Goal: Task Accomplishment & Management: Complete application form

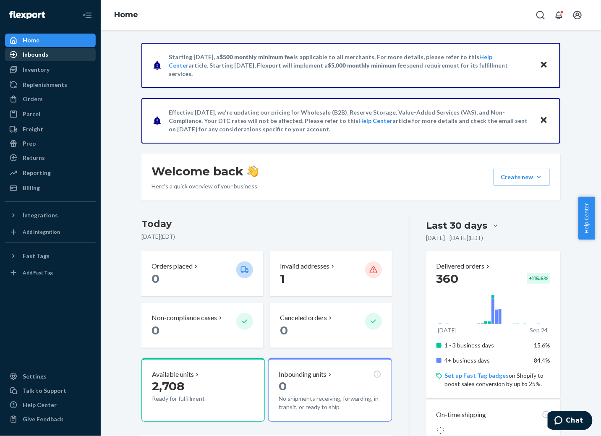
click at [36, 54] on div "Inbounds" at bounding box center [36, 54] width 26 height 8
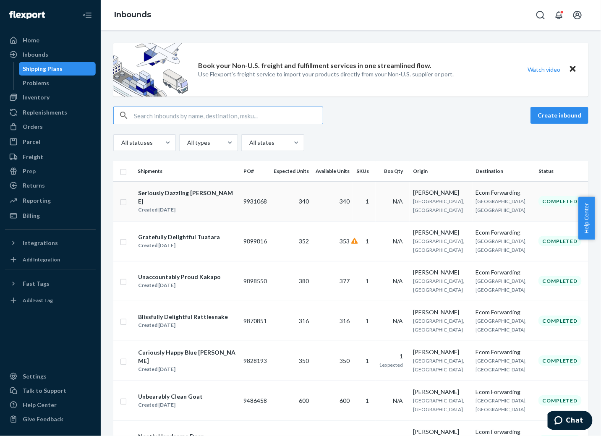
click at [162, 193] on div "Seriously Dazzling [PERSON_NAME]" at bounding box center [187, 197] width 98 height 17
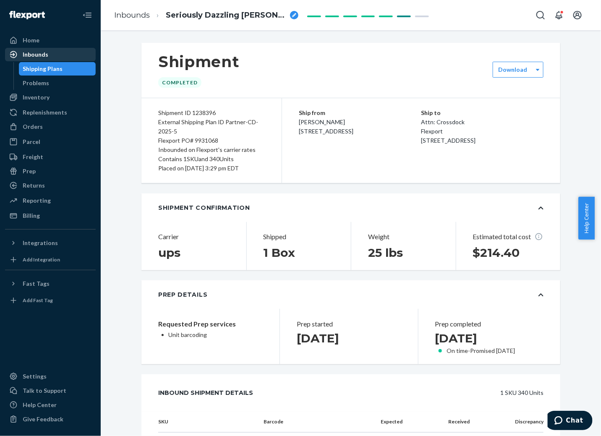
click at [29, 52] on div "Inbounds" at bounding box center [36, 54] width 26 height 8
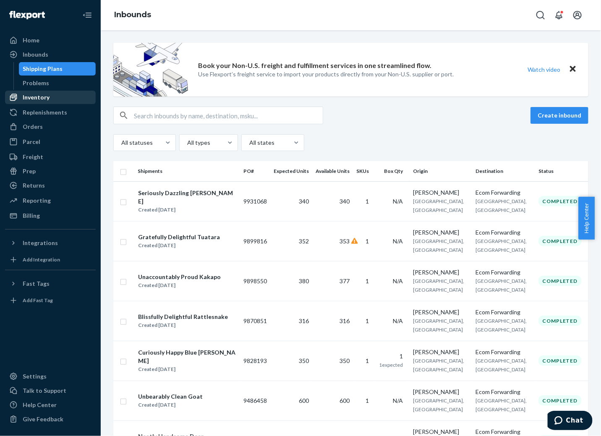
click at [38, 98] on div "Inventory" at bounding box center [36, 97] width 27 height 8
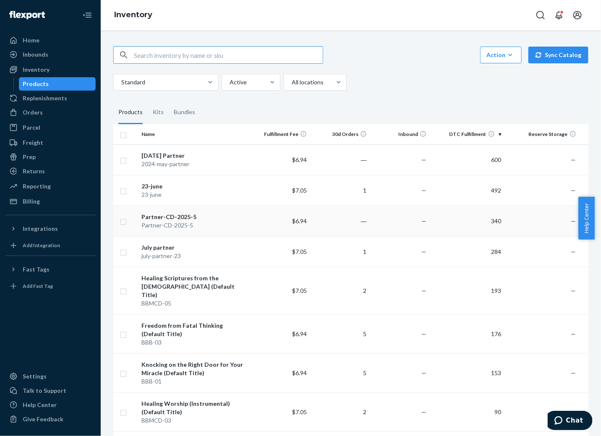
click at [182, 216] on div "Partner-CD-2025-5" at bounding box center [193, 217] width 105 height 8
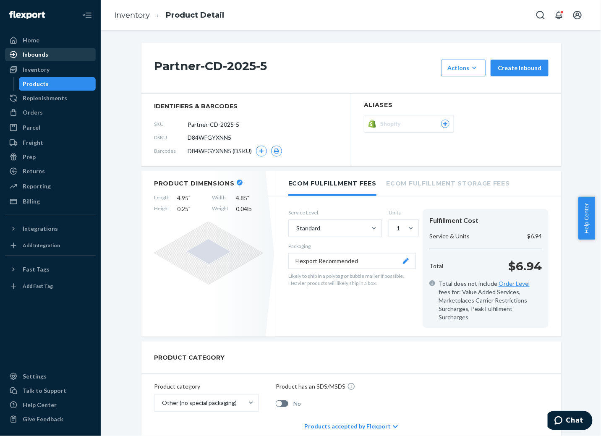
click at [36, 54] on div "Inbounds" at bounding box center [36, 54] width 26 height 8
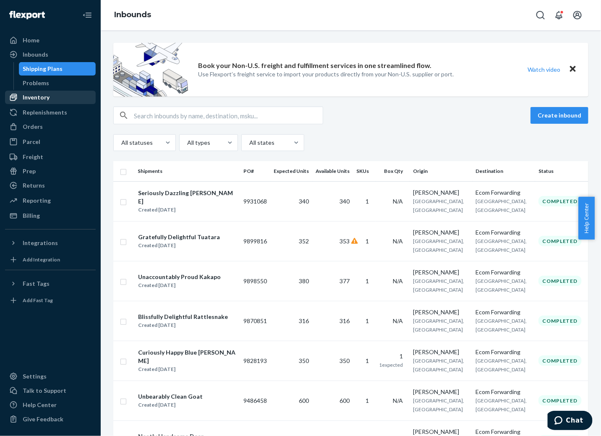
click at [32, 97] on div "Inventory" at bounding box center [36, 97] width 27 height 8
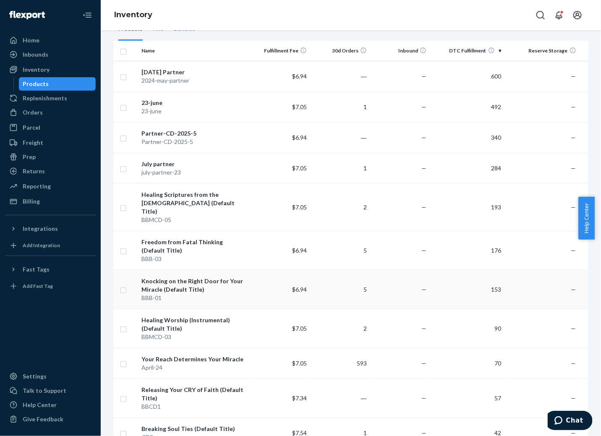
scroll to position [83, 0]
click at [178, 136] on div "Partner-CD-2025-5" at bounding box center [193, 133] width 105 height 8
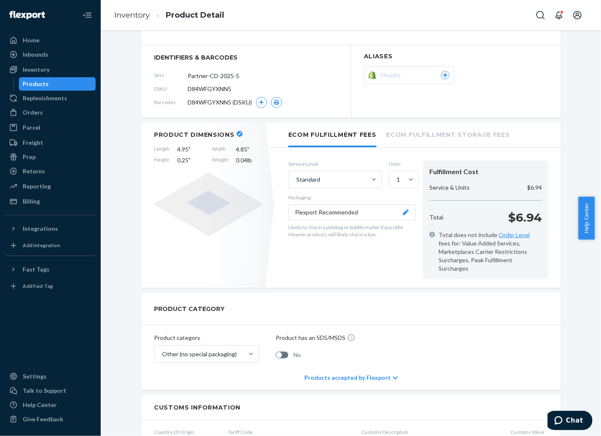
scroll to position [34, 0]
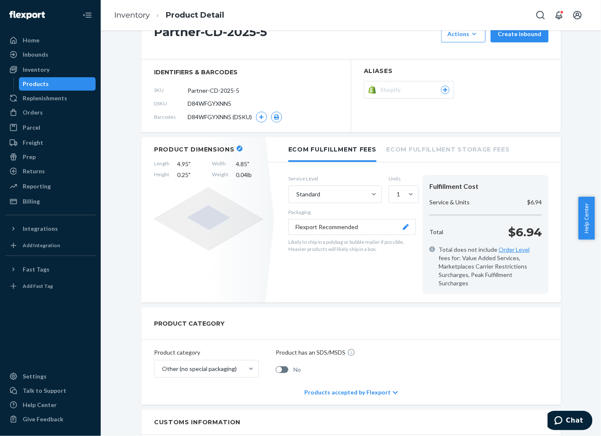
drag, startPoint x: 242, startPoint y: 90, endPoint x: 178, endPoint y: 92, distance: 63.4
click at [178, 92] on div "SKU Partner-CD-2025-5" at bounding box center [246, 89] width 184 height 13
click at [503, 84] on div "Shopify" at bounding box center [456, 92] width 185 height 22
click at [36, 112] on div "Orders" at bounding box center [33, 112] width 20 height 8
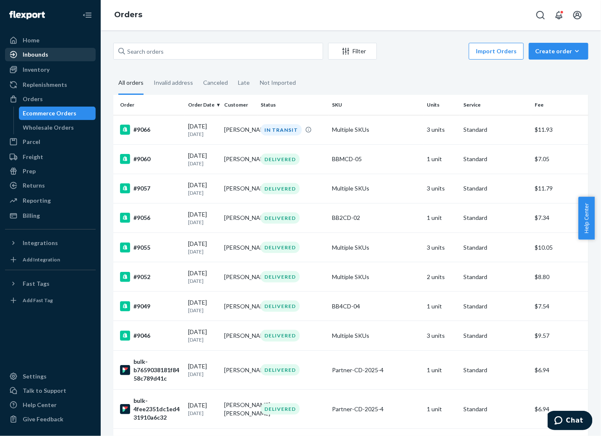
click at [37, 54] on div "Inbounds" at bounding box center [36, 54] width 26 height 8
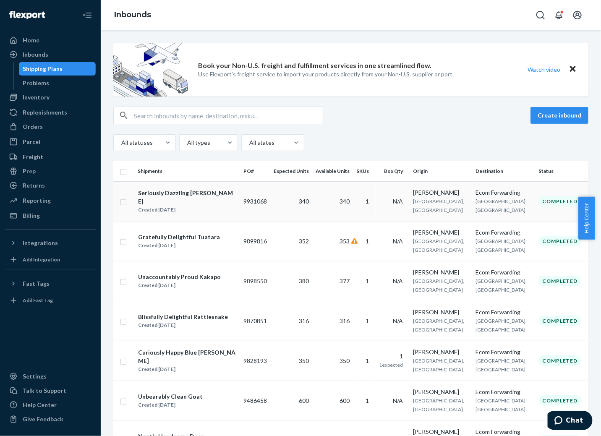
click at [157, 195] on div "Seriously Dazzling [PERSON_NAME]" at bounding box center [187, 197] width 98 height 17
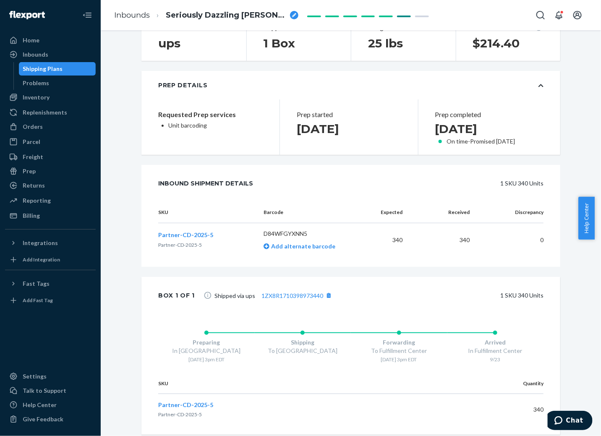
scroll to position [235, 0]
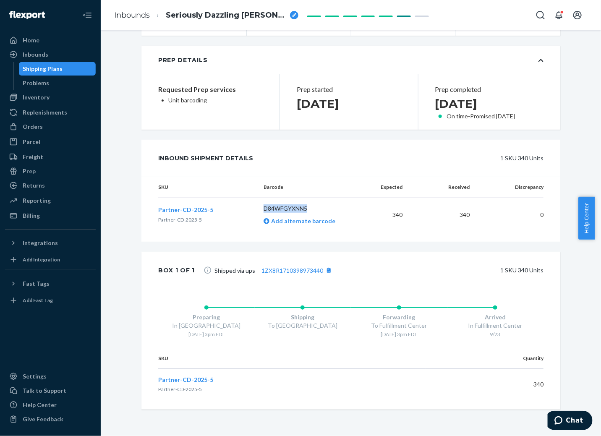
drag, startPoint x: 256, startPoint y: 209, endPoint x: 317, endPoint y: 209, distance: 60.4
click at [317, 209] on p "D84WFGYXNN5" at bounding box center [311, 208] width 97 height 8
copy p "D84WFGYXNN5"
click at [574, 422] on span "Chat" at bounding box center [574, 420] width 17 height 8
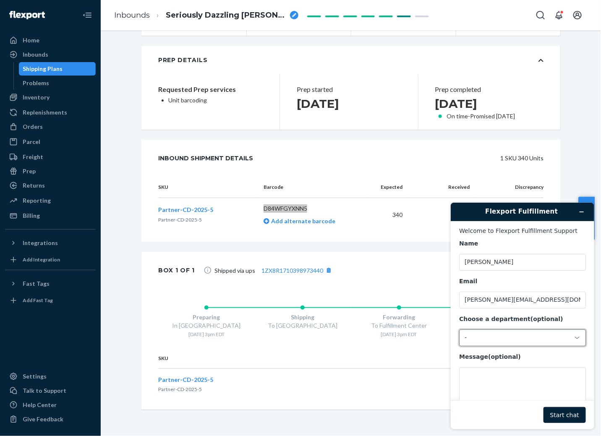
click at [573, 341] on icon at bounding box center [576, 337] width 7 height 7
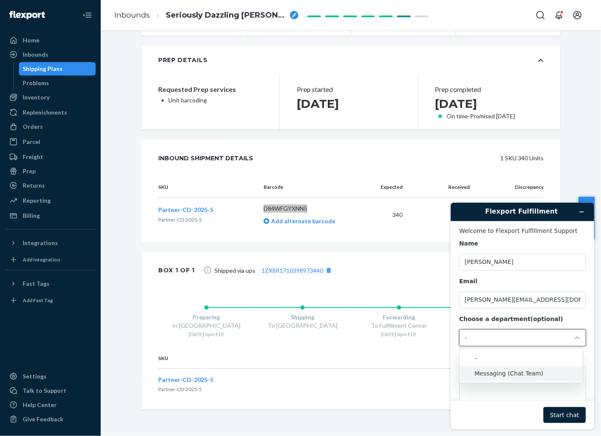
click at [514, 371] on li "Messaging (Chat Team)" at bounding box center [520, 372] width 123 height 15
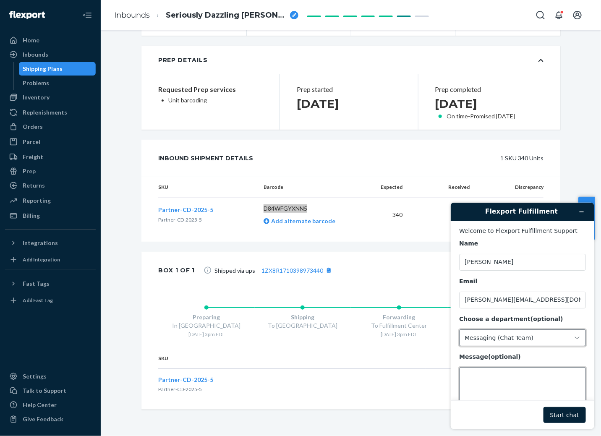
drag, startPoint x: 501, startPoint y: 378, endPoint x: 504, endPoint y: 372, distance: 6.9
click at [501, 377] on textarea "Message (optional)" at bounding box center [522, 390] width 127 height 47
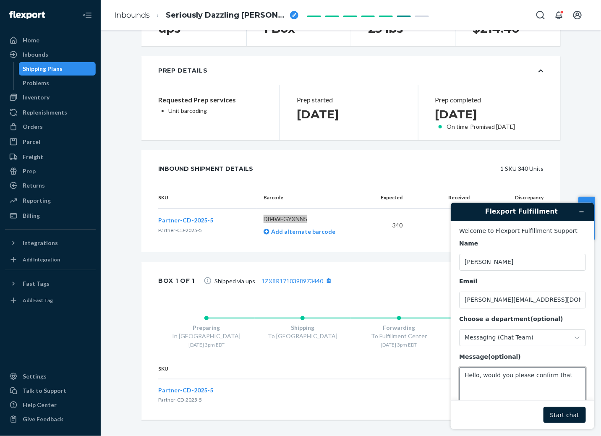
scroll to position [235, 0]
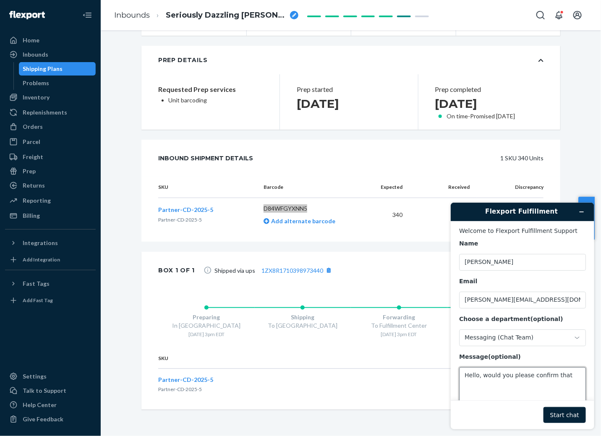
click at [572, 376] on textarea "Hello, would you please confirm that" at bounding box center [522, 390] width 127 height 47
paste textarea "D84WFGYXNN5"
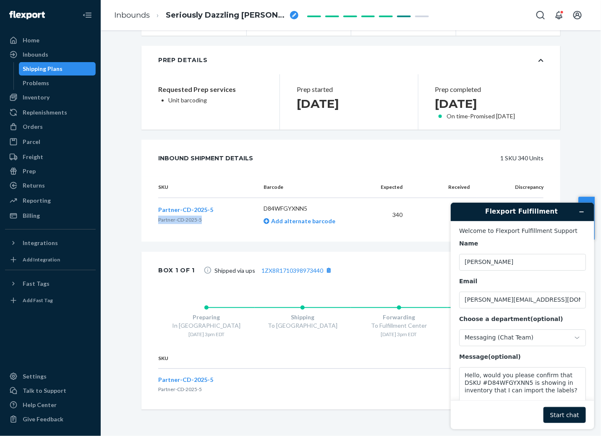
drag, startPoint x: 155, startPoint y: 221, endPoint x: 201, endPoint y: 220, distance: 45.3
click at [201, 220] on p "Partner-CD-2025-5" at bounding box center [185, 220] width 55 height 8
copy span "Partner-CD-2025-5"
click at [560, 374] on textarea "Hello, would you please confirm that DSKU #D84WFGYXNN5 is showing in inventory …" at bounding box center [522, 390] width 127 height 47
paste textarea "Partner-CD-2025-5"
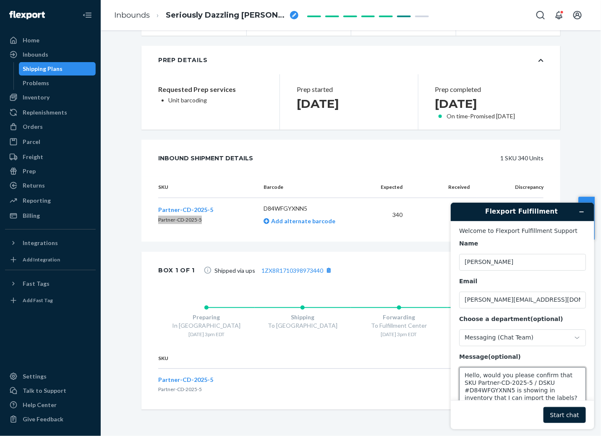
scroll to position [27, 0]
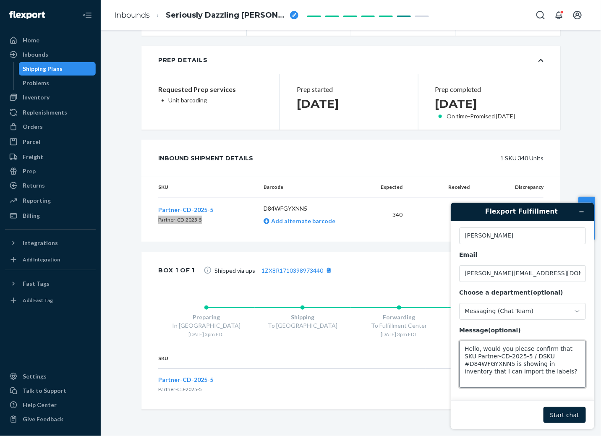
type textarea "Hello, would you please confirm that SKU Partner-CD-2025-5 / DSKU #D84WFGYXNN5 …"
click at [568, 414] on button "Start chat" at bounding box center [564, 415] width 42 height 16
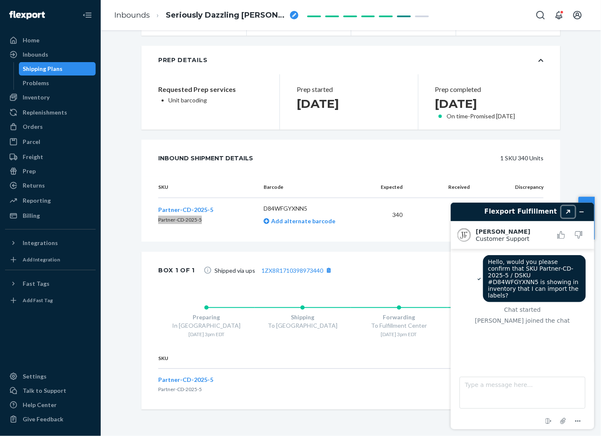
click at [571, 210] on button "Created with Sketch." at bounding box center [567, 212] width 13 height 12
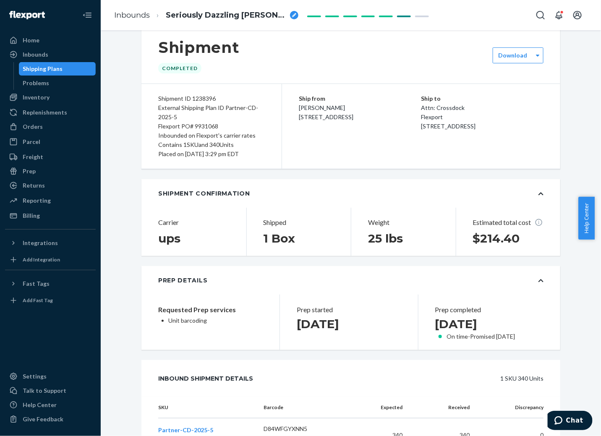
scroll to position [0, 0]
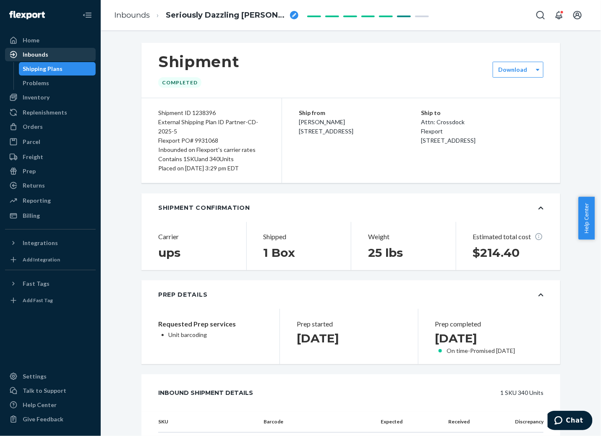
click at [39, 52] on div "Inbounds" at bounding box center [36, 54] width 26 height 8
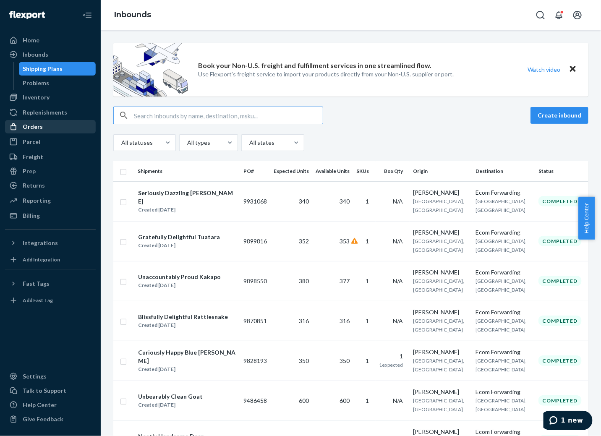
click at [32, 123] on div "Orders" at bounding box center [33, 127] width 20 height 8
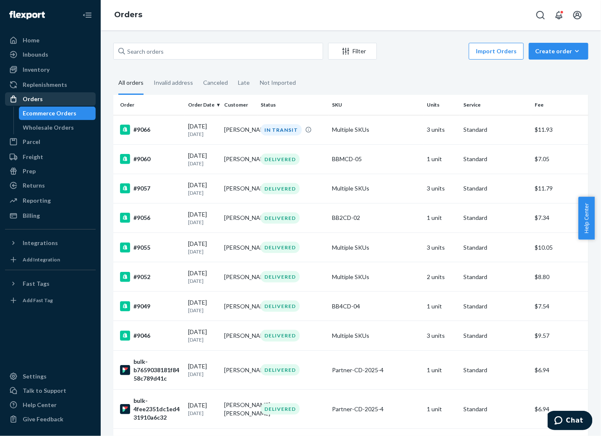
click at [36, 98] on div "Orders" at bounding box center [33, 99] width 20 height 8
click at [491, 52] on button "Import Orders" at bounding box center [496, 51] width 55 height 17
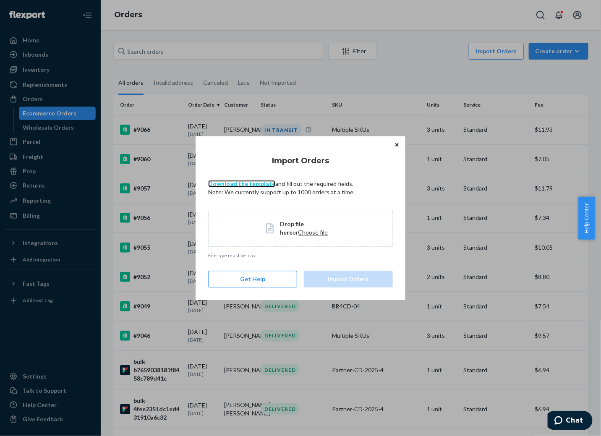
click at [247, 184] on link "Download the template" at bounding box center [241, 183] width 67 height 7
click at [342, 221] on div "Drop file here or Choose file" at bounding box center [300, 228] width 185 height 37
click at [395, 142] on icon "Close" at bounding box center [396, 144] width 3 height 5
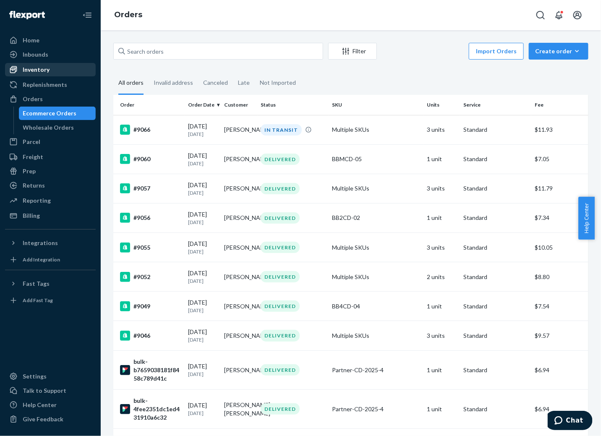
click at [33, 69] on div "Inventory" at bounding box center [36, 69] width 27 height 8
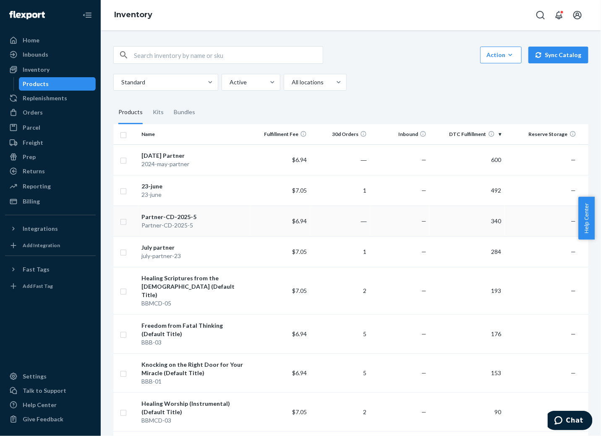
click at [172, 219] on div "Partner-CD-2025-5" at bounding box center [193, 217] width 105 height 8
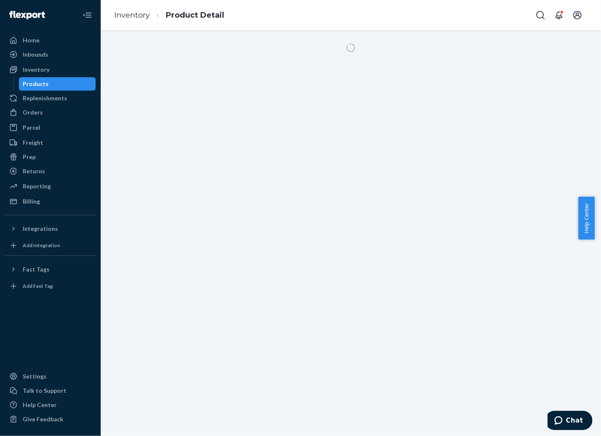
click at [172, 219] on div at bounding box center [351, 233] width 500 height 406
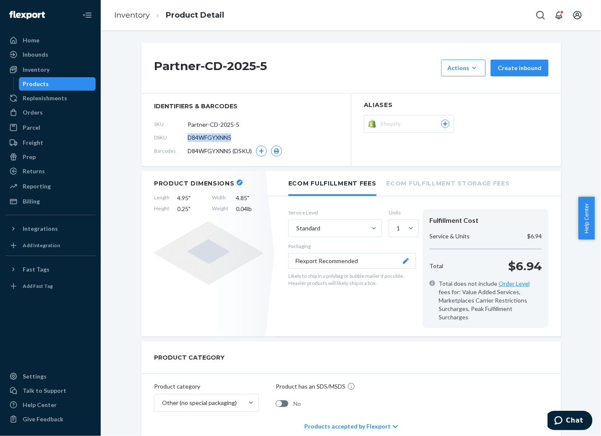
drag, startPoint x: 185, startPoint y: 136, endPoint x: 233, endPoint y: 137, distance: 48.3
click at [233, 137] on div "DSKU D84WFGYXNN5" at bounding box center [246, 137] width 184 height 13
copy span "D84WFGYXNN5"
click at [29, 116] on div "Orders" at bounding box center [50, 113] width 89 height 12
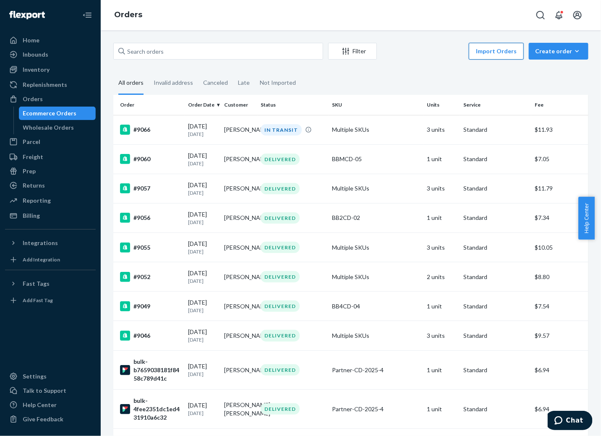
click at [495, 47] on button "Import Orders" at bounding box center [496, 51] width 55 height 17
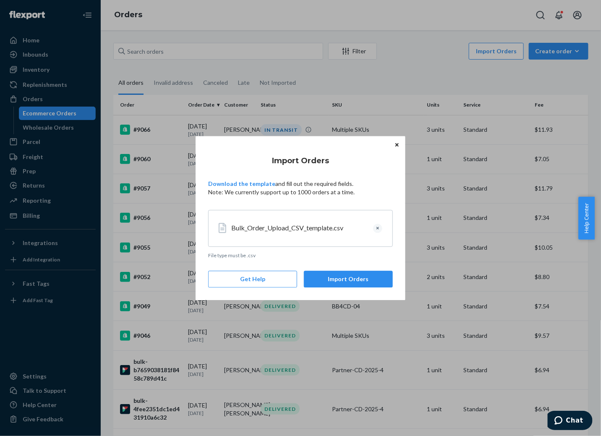
drag, startPoint x: 349, startPoint y: 276, endPoint x: 360, endPoint y: 268, distance: 14.0
click at [351, 276] on button "Import Orders" at bounding box center [348, 279] width 89 height 17
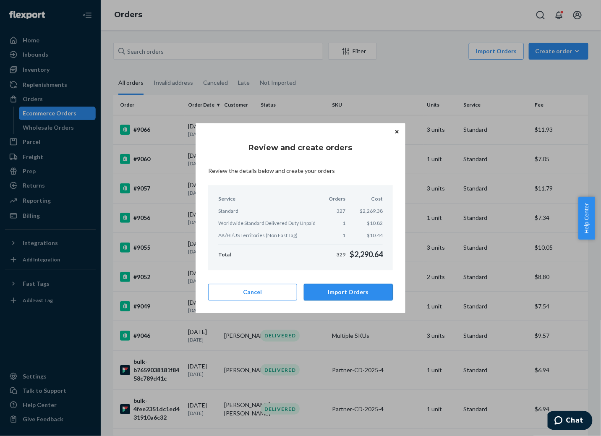
click at [344, 291] on button "Import Orders" at bounding box center [348, 292] width 89 height 17
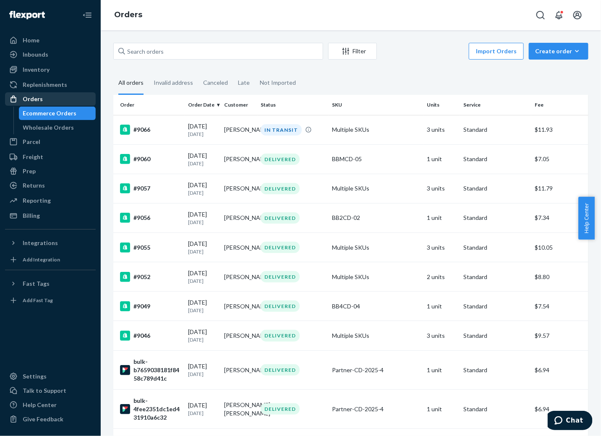
click at [30, 98] on div "Orders" at bounding box center [33, 99] width 20 height 8
click at [31, 99] on div "Orders" at bounding box center [33, 99] width 20 height 8
click at [404, 80] on fieldset "All orders Invalid address Canceled Late Not Imported" at bounding box center [350, 83] width 475 height 23
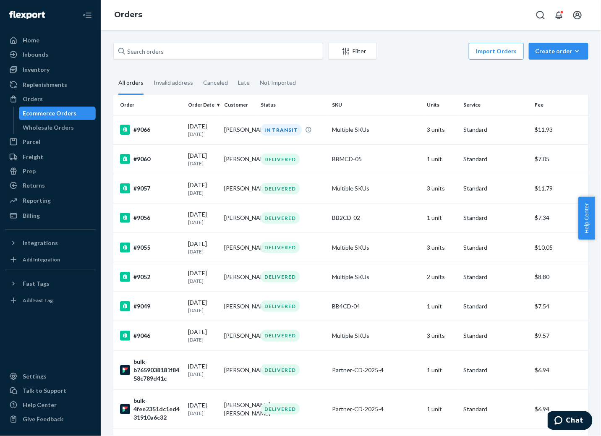
click at [403, 81] on fieldset "All orders Invalid address Canceled Late Not Imported" at bounding box center [350, 83] width 475 height 23
click at [25, 98] on div "Orders" at bounding box center [33, 99] width 20 height 8
click at [34, 70] on div "Inventory" at bounding box center [36, 69] width 27 height 8
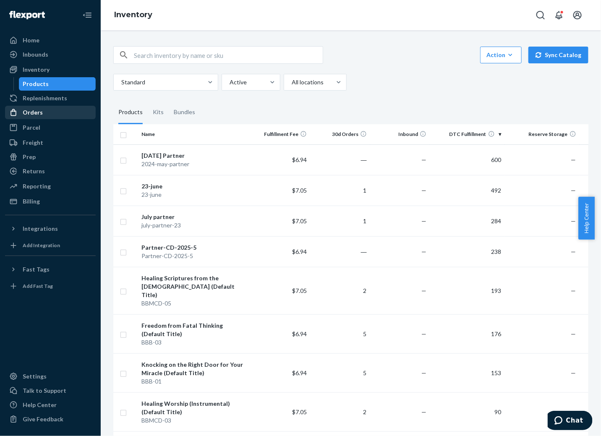
click at [34, 109] on div "Orders" at bounding box center [33, 112] width 20 height 8
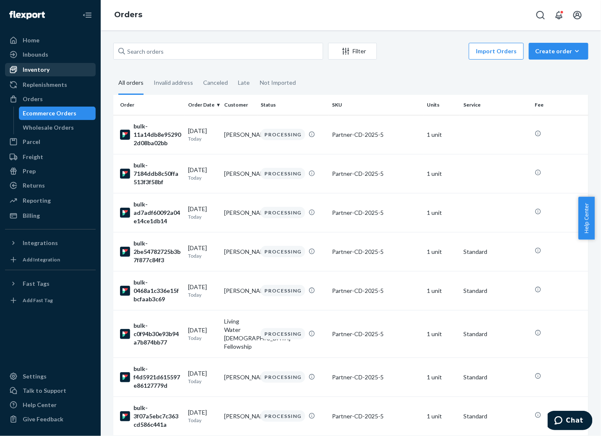
click at [29, 67] on div "Inventory" at bounding box center [36, 69] width 27 height 8
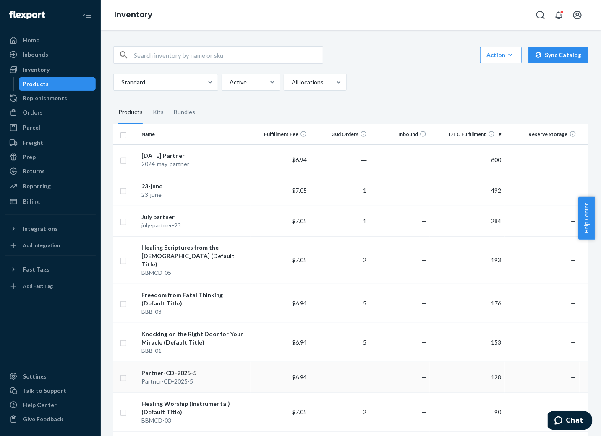
click at [167, 377] on div "Partner-CD-2025-5" at bounding box center [193, 381] width 105 height 8
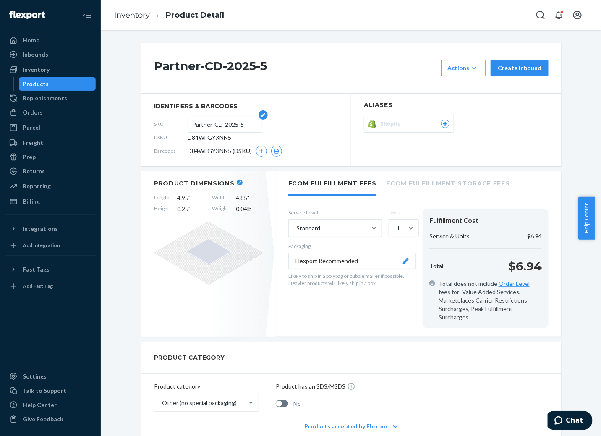
drag, startPoint x: 246, startPoint y: 124, endPoint x: 185, endPoint y: 120, distance: 60.9
click at [188, 120] on form "Partner-CD-2025-5" at bounding box center [225, 124] width 75 height 17
click at [40, 52] on div "Inbounds" at bounding box center [36, 54] width 26 height 8
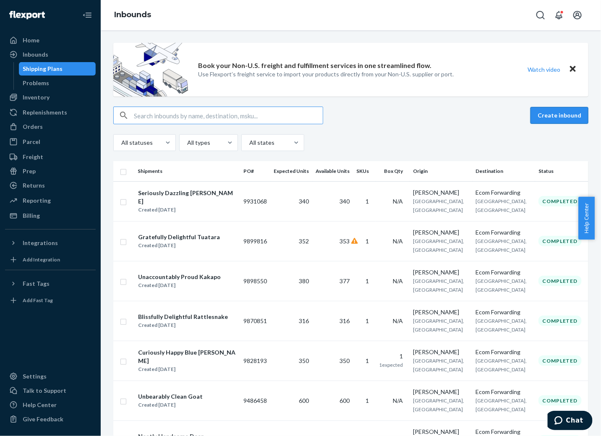
click at [556, 115] on button "Create inbound" at bounding box center [559, 115] width 58 height 17
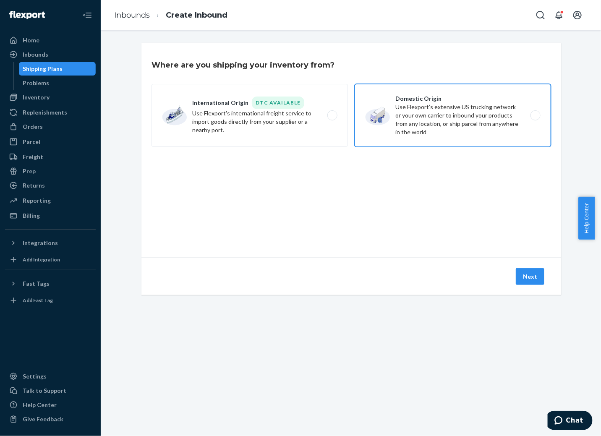
click at [487, 104] on label "Domestic Origin Use Flexport’s extensive US trucking network or your own carrie…" at bounding box center [453, 115] width 196 height 63
click at [535, 113] on input "Domestic Origin Use Flexport’s extensive US trucking network or your own carrie…" at bounding box center [537, 115] width 5 height 5
radio input "true"
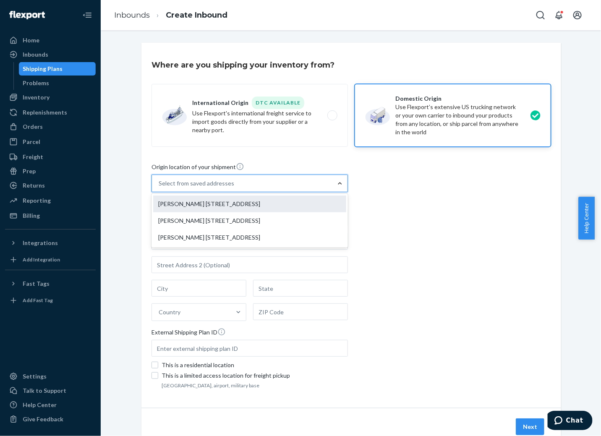
click at [268, 203] on div "[PERSON_NAME] [STREET_ADDRESS]" at bounding box center [249, 204] width 193 height 17
click at [159, 188] on input "option [PERSON_NAME] [STREET_ADDRESS] focused, 1 of 3. 3 results available. Use…" at bounding box center [159, 183] width 1 height 8
type input "[PERSON_NAME]"
type input "2005 Pan Am Cir"
type input "STE 200"
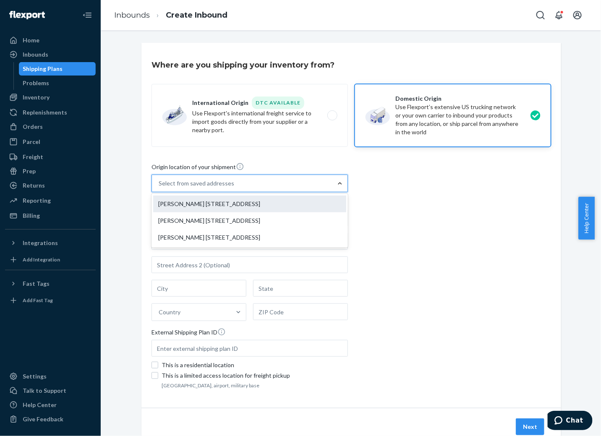
type input "[GEOGRAPHIC_DATA]"
type input "FL"
type input "33607"
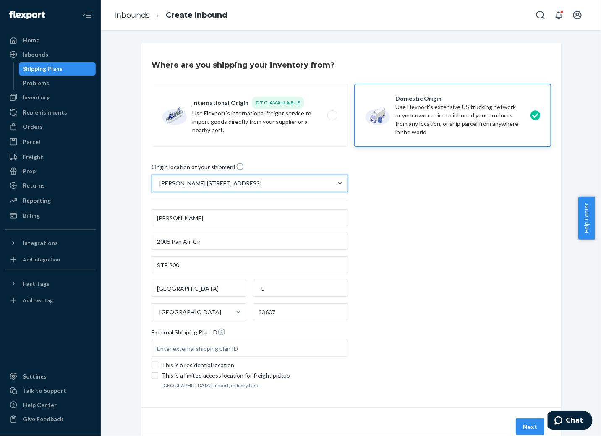
scroll to position [29, 0]
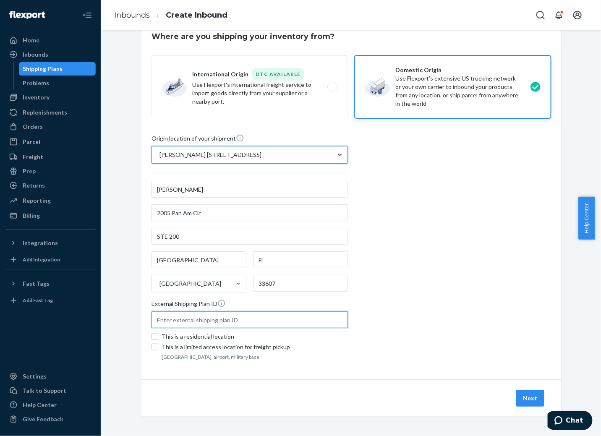
click at [239, 319] on input "text" at bounding box center [249, 319] width 196 height 17
paste input "Partner-CD-2025-5"
type input "Partner-CD-2025-6"
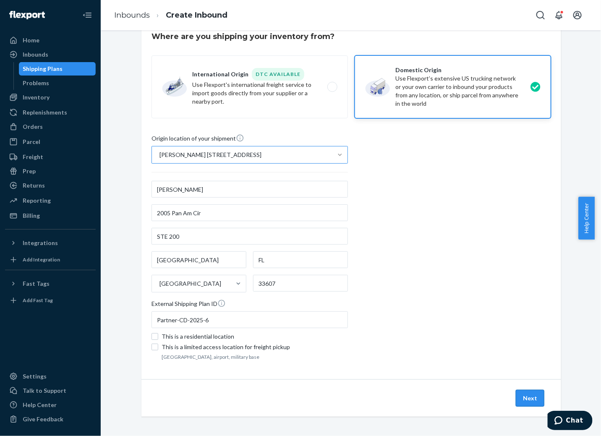
click at [527, 397] on button "Next" at bounding box center [530, 398] width 29 height 17
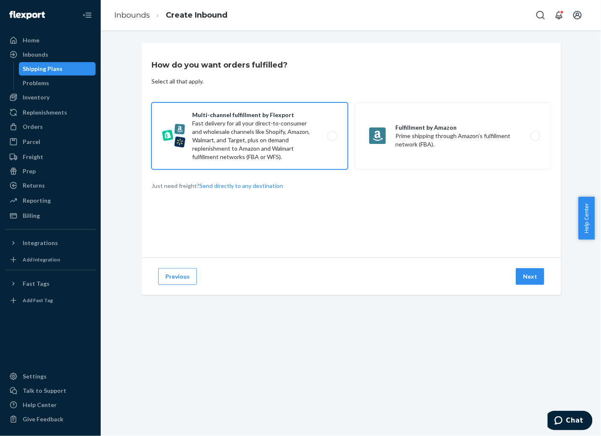
click at [258, 134] on label "Multi-channel fulfillment by Flexport Fast delivery for all your direct-to-cons…" at bounding box center [249, 135] width 196 height 67
click at [332, 134] on input "Multi-channel fulfillment by Flexport Fast delivery for all your direct-to-cons…" at bounding box center [334, 135] width 5 height 5
radio input "true"
click at [528, 273] on button "Next" at bounding box center [530, 276] width 29 height 17
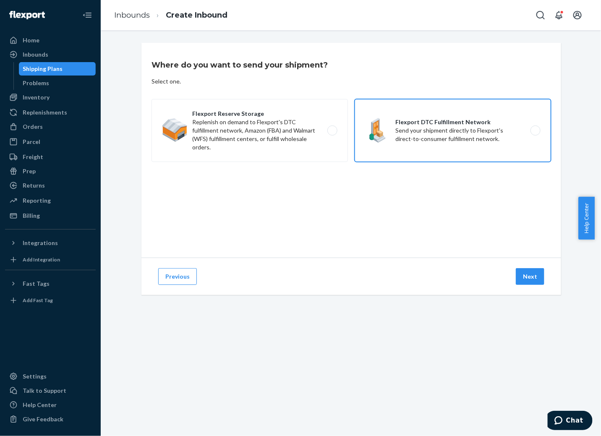
click at [535, 131] on label "Flexport DTC Fulfillment Network Send your shipment directly to Flexport's dire…" at bounding box center [453, 130] width 196 height 63
click at [535, 131] on input "Flexport DTC Fulfillment Network Send your shipment directly to Flexport's dire…" at bounding box center [537, 130] width 5 height 5
radio input "true"
click at [532, 276] on button "Next" at bounding box center [530, 276] width 29 height 17
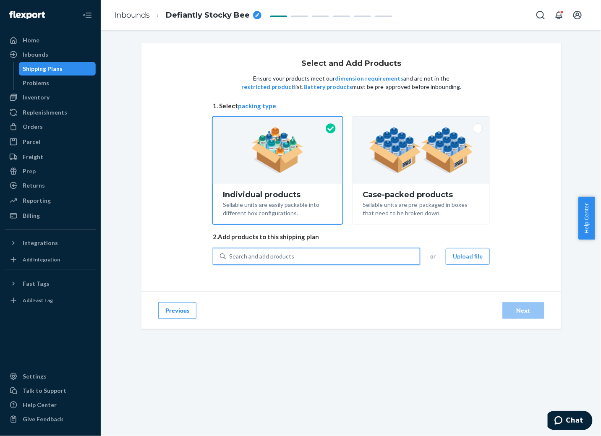
click at [401, 255] on div "Search and add products" at bounding box center [323, 256] width 194 height 15
click at [230, 255] on input "0 results available. Use Up and Down to choose options, press Enter to select t…" at bounding box center [229, 256] width 1 height 8
click at [364, 285] on div "Select and Add Products Ensure your products meet our dimension requirements an…" at bounding box center [351, 167] width 420 height 249
click at [293, 253] on div "Search and add products" at bounding box center [323, 256] width 194 height 15
click at [230, 253] on input "Search and add products" at bounding box center [229, 256] width 1 height 8
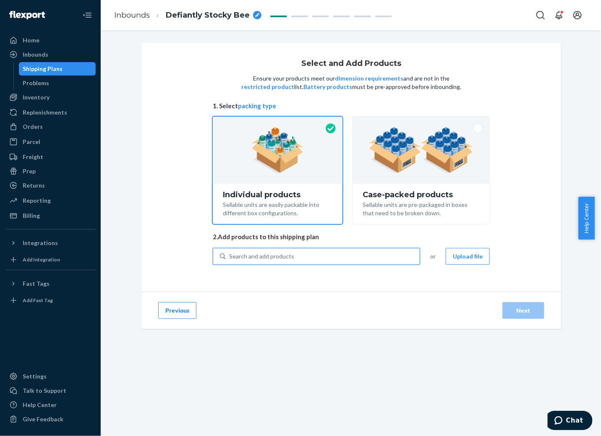
paste input "Partner-CD-2025-5"
click at [275, 255] on input "Partner-CD-2025-5" at bounding box center [255, 256] width 52 height 8
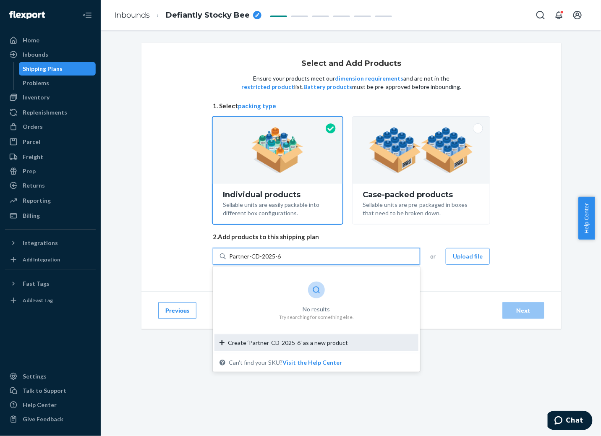
click at [310, 344] on span "Create ‘Partner-CD-2025-6’ as a new product" at bounding box center [288, 343] width 120 height 8
type input "Partner-CD-2025-6"
click at [281, 261] on input "Partner-CD-2025-6" at bounding box center [255, 256] width 52 height 8
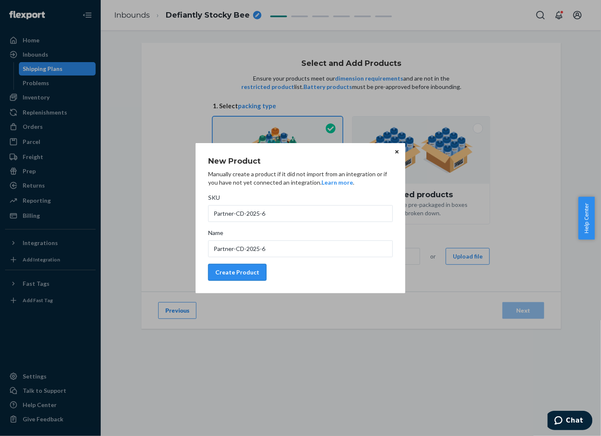
click at [243, 269] on div "Create Product" at bounding box center [237, 272] width 44 height 8
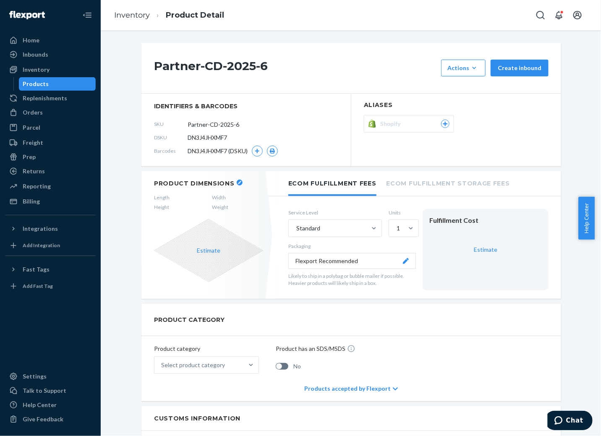
click at [159, 195] on span "Length" at bounding box center [162, 197] width 16 height 7
click at [160, 194] on span "Length" at bounding box center [162, 197] width 16 height 7
click at [156, 193] on section "Product Dimensions Length Width Height Weight" at bounding box center [208, 195] width 109 height 31
click at [238, 182] on icon "button" at bounding box center [239, 182] width 3 height 3
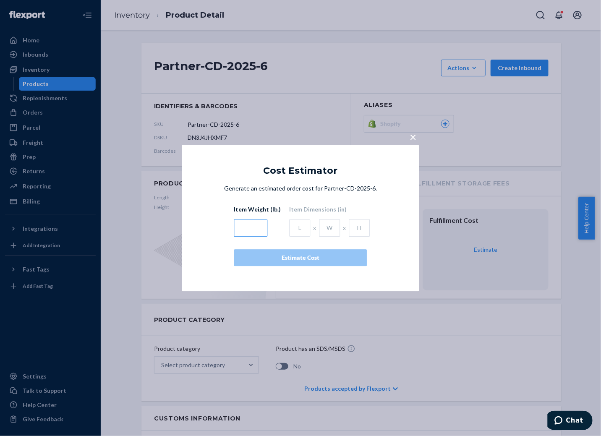
click at [256, 230] on input "text" at bounding box center [251, 228] width 34 height 18
type input "0.04"
click at [299, 224] on input "text" at bounding box center [299, 228] width 21 height 18
type input "5"
type input "4.95"
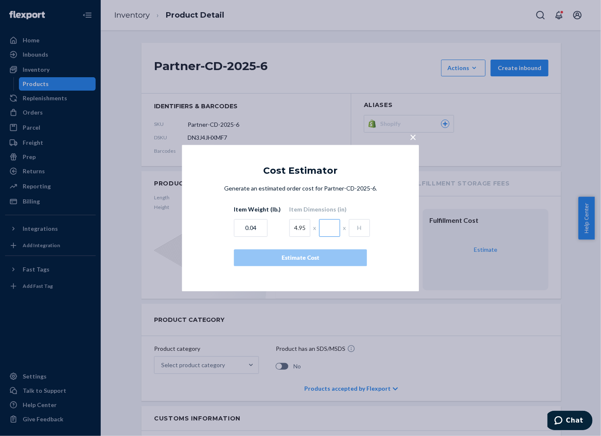
click at [327, 227] on input "text" at bounding box center [329, 228] width 21 height 18
type input "4.85"
click at [359, 228] on input "text" at bounding box center [359, 228] width 21 height 18
type input ".25"
click at [310, 261] on div "Estimate Cost" at bounding box center [300, 257] width 119 height 8
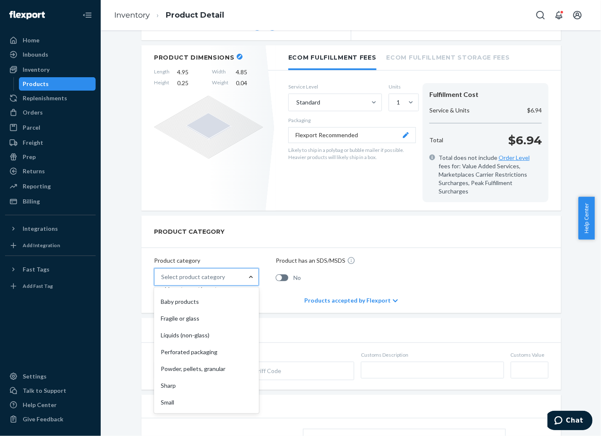
scroll to position [53, 0]
click at [207, 395] on div "Other (no special packaging)" at bounding box center [207, 403] width 102 height 17
click at [162, 281] on input "option Other (no special packaging) focused, 10 of 10. 10 results available. Us…" at bounding box center [161, 277] width 1 height 8
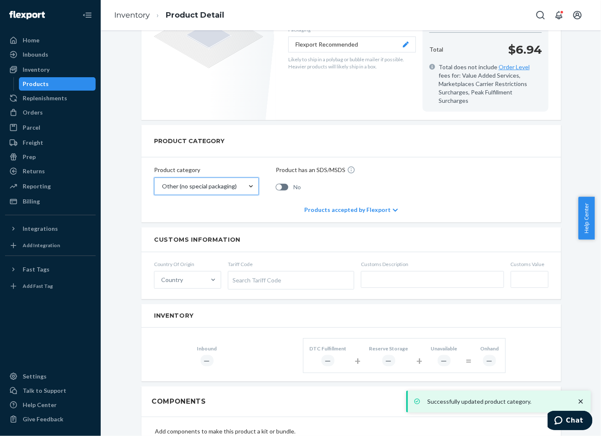
scroll to position [252, 0]
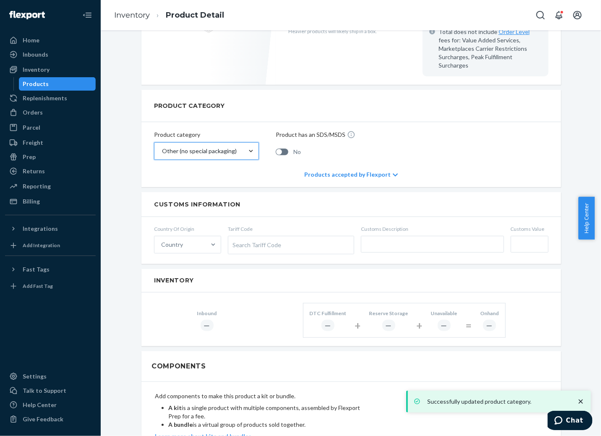
click at [287, 236] on div "Search Tariff Code" at bounding box center [290, 245] width 125 height 18
click at [235, 237] on input "Tariff Code Search Tariff Code" at bounding box center [233, 245] width 2 height 16
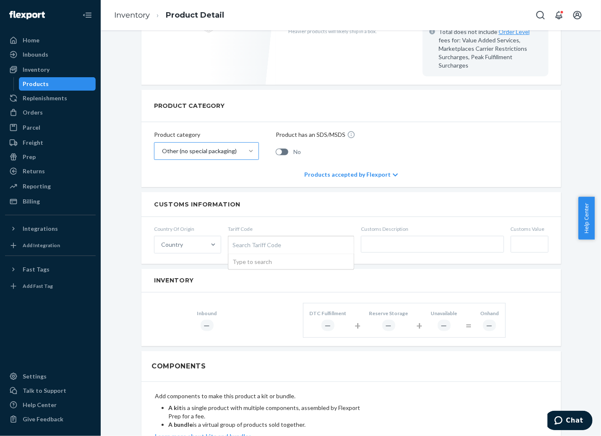
click at [250, 236] on div "Search Tariff Code" at bounding box center [290, 245] width 125 height 18
click at [235, 237] on input "Tariff Code Search Tariff Code Type to search" at bounding box center [233, 245] width 2 height 16
type input "8523494000"
click at [380, 236] on input "text" at bounding box center [432, 244] width 143 height 17
type input "Audio CD"
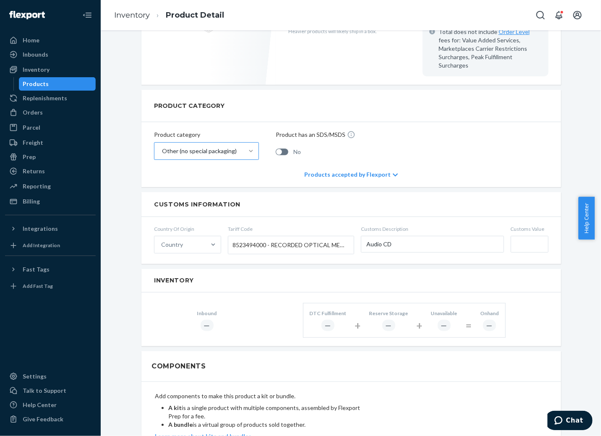
click at [527, 236] on input "Customs Value" at bounding box center [530, 244] width 38 height 17
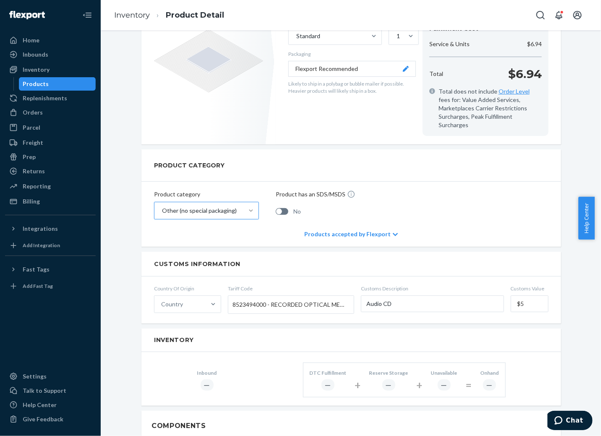
scroll to position [66, 0]
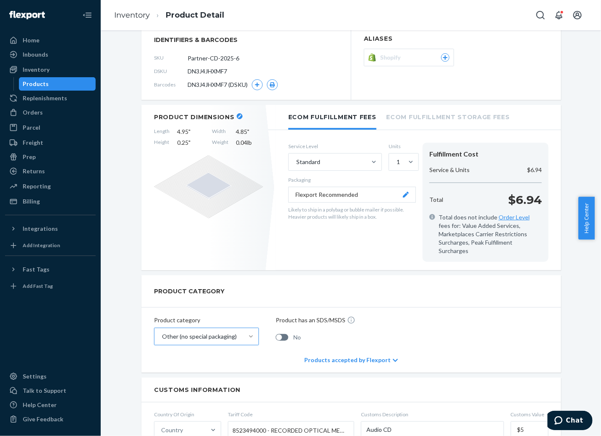
type input "$5"
click at [444, 289] on div "PRODUCT CATEGORY" at bounding box center [351, 291] width 420 height 32
click at [457, 284] on div "PRODUCT CATEGORY" at bounding box center [351, 291] width 420 height 32
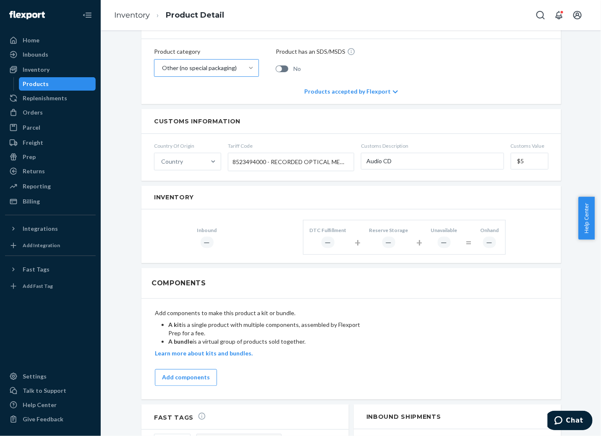
scroll to position [335, 0]
click at [206, 236] on div "―" at bounding box center [207, 241] width 13 height 11
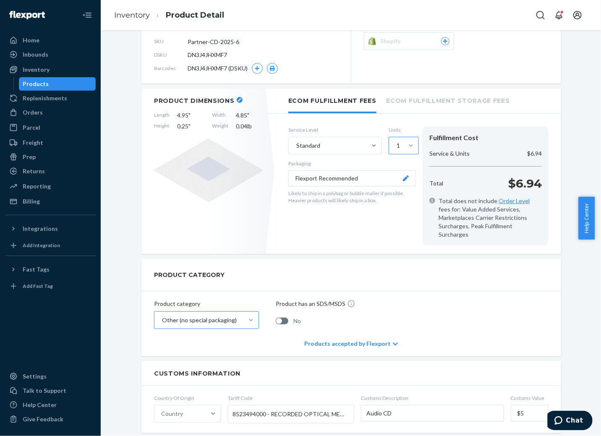
scroll to position [0, 0]
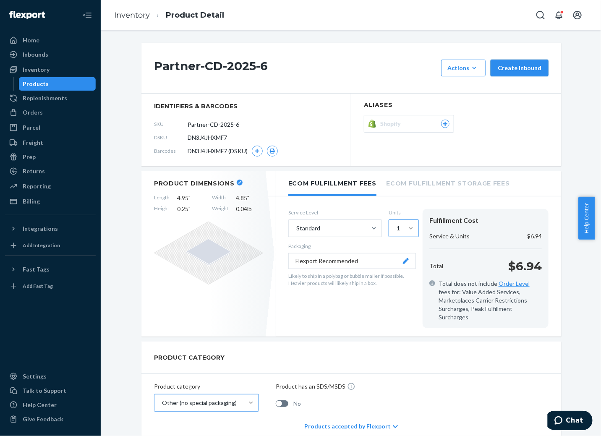
click at [506, 66] on button "Create inbound" at bounding box center [519, 68] width 58 height 17
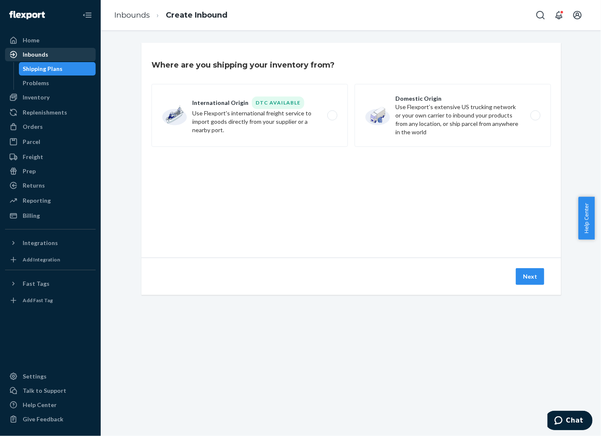
click at [36, 55] on div "Inbounds" at bounding box center [36, 54] width 26 height 8
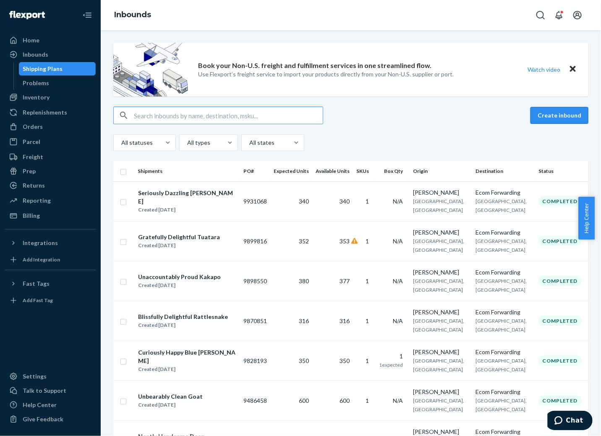
click at [542, 114] on button "Create inbound" at bounding box center [559, 115] width 58 height 17
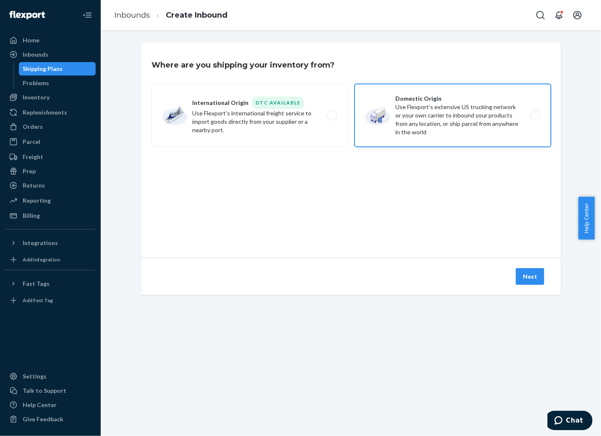
click at [534, 113] on label "Domestic Origin Use Flexport’s extensive US trucking network or your own carrie…" at bounding box center [453, 115] width 196 height 63
click at [535, 113] on input "Domestic Origin Use Flexport’s extensive US trucking network or your own carrie…" at bounding box center [537, 115] width 5 height 5
radio input "true"
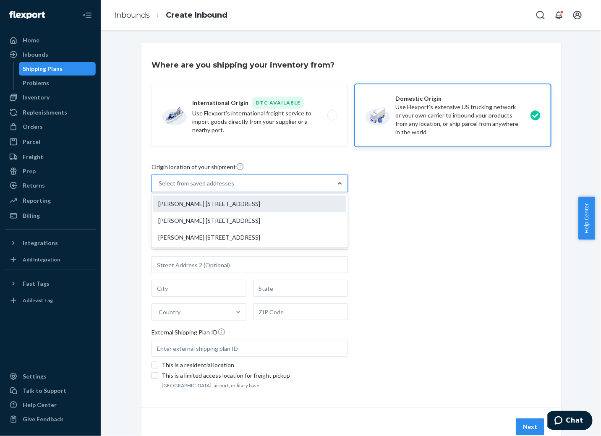
click at [190, 206] on div "[PERSON_NAME] [STREET_ADDRESS]" at bounding box center [249, 204] width 193 height 17
click at [159, 188] on input "option [PERSON_NAME] [STREET_ADDRESS] focused, 1 of 3. 3 results available. Use…" at bounding box center [159, 183] width 1 height 8
type input "[PERSON_NAME]"
type input "2005 Pan Am Cir"
type input "STE 200"
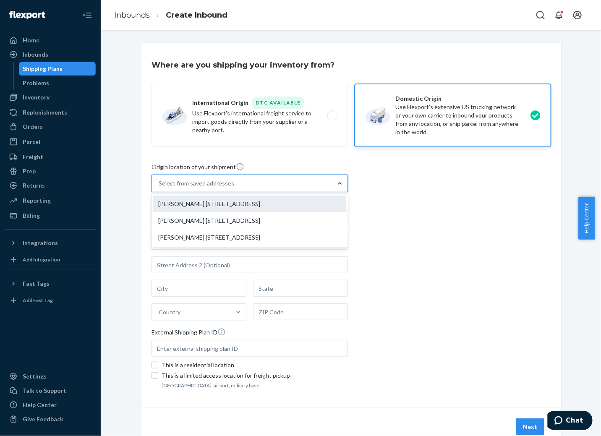
type input "[GEOGRAPHIC_DATA]"
type input "FL"
type input "33607"
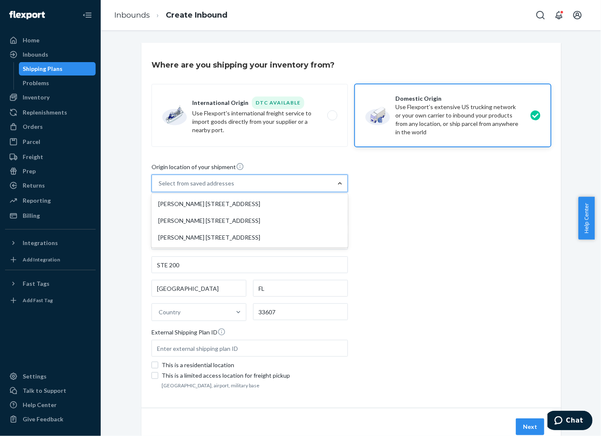
click at [190, 206] on div "option William Burke 2005 Pan Am Cir STE 200 Tampa, FL 33607 focused, 1 of 3. 3…" at bounding box center [249, 268] width 196 height 186
click at [159, 188] on input "option [PERSON_NAME] [STREET_ADDRESS] focused, 1 of 3. 3 results available. Use…" at bounding box center [159, 183] width 1 height 8
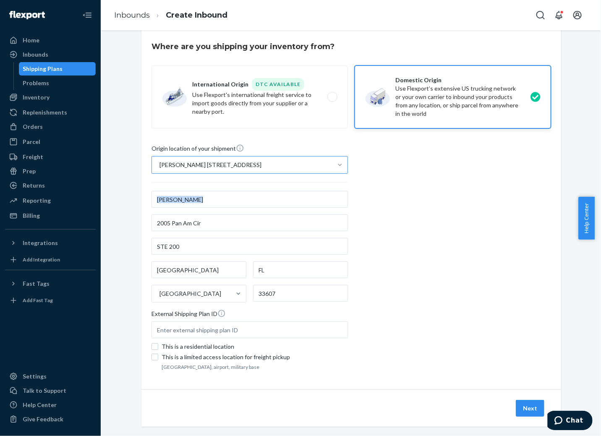
scroll to position [29, 0]
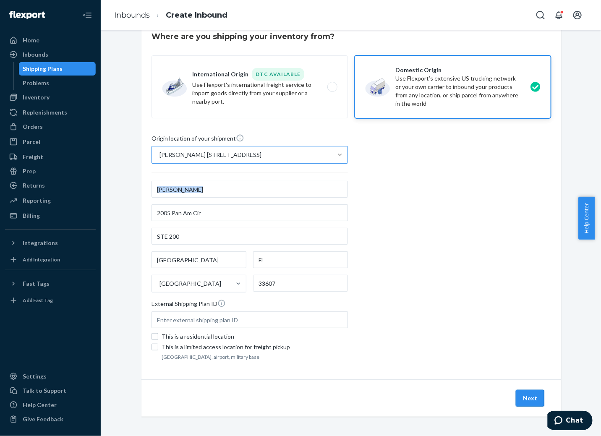
click at [524, 395] on button "Next" at bounding box center [530, 398] width 29 height 17
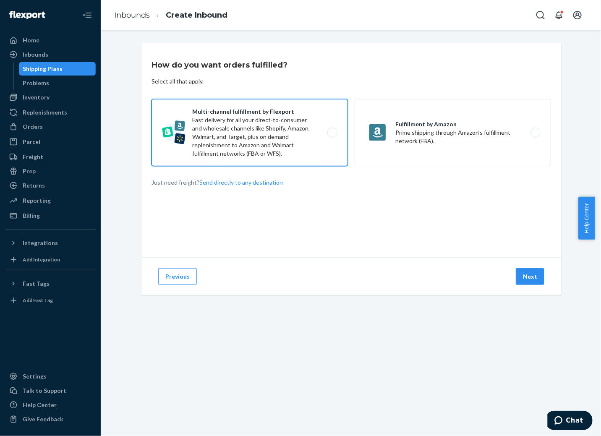
click at [329, 133] on label "Multi-channel fulfillment by Flexport Fast delivery for all your direct-to-cons…" at bounding box center [249, 132] width 196 height 67
click at [332, 133] on input "Multi-channel fulfillment by Flexport Fast delivery for all your direct-to-cons…" at bounding box center [334, 132] width 5 height 5
radio input "true"
click at [525, 273] on button "Next" at bounding box center [530, 276] width 29 height 17
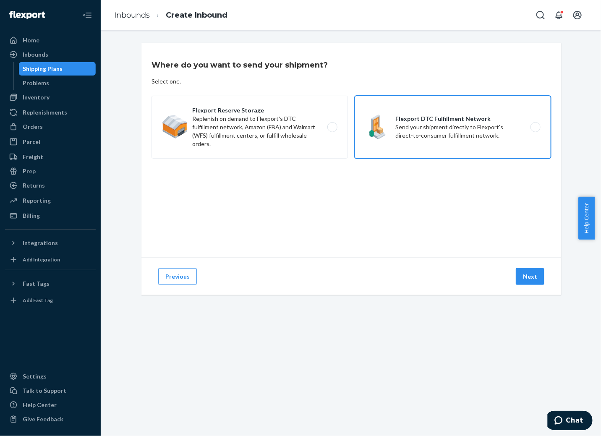
click at [529, 126] on label "Flexport DTC Fulfillment Network Send your shipment directly to Flexport's dire…" at bounding box center [453, 127] width 196 height 63
click at [535, 126] on input "Flexport DTC Fulfillment Network Send your shipment directly to Flexport's dire…" at bounding box center [537, 127] width 5 height 5
radio input "true"
click at [531, 274] on button "Next" at bounding box center [530, 276] width 29 height 17
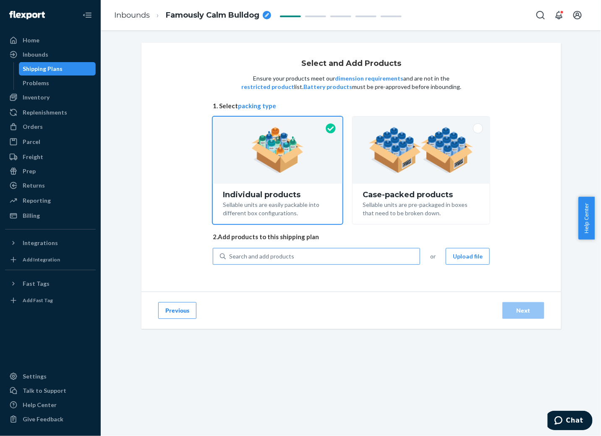
click at [359, 250] on div "Search and add products" at bounding box center [323, 256] width 194 height 15
click at [230, 252] on input "Search and add products" at bounding box center [229, 256] width 1 height 8
click at [353, 253] on div "Search and add products" at bounding box center [323, 256] width 194 height 15
click at [230, 253] on input "0 results available. Use Up and Down to choose options, press Enter to select t…" at bounding box center [229, 256] width 1 height 8
paste input "Partner-CD-2025-5"
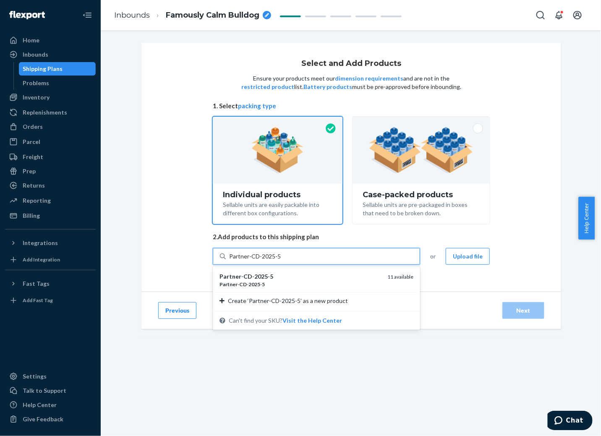
click at [276, 253] on input "Partner-CD-2025-5" at bounding box center [255, 256] width 52 height 8
type input "Partner-CD-2025-6"
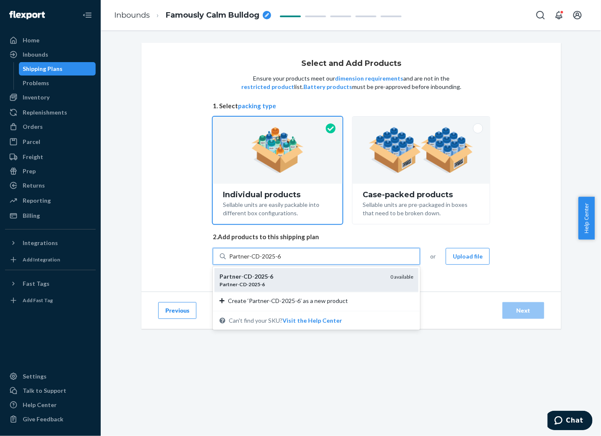
click at [254, 279] on em "2025" at bounding box center [260, 276] width 13 height 7
click at [253, 261] on input "Partner-CD-2025-6" at bounding box center [255, 256] width 52 height 8
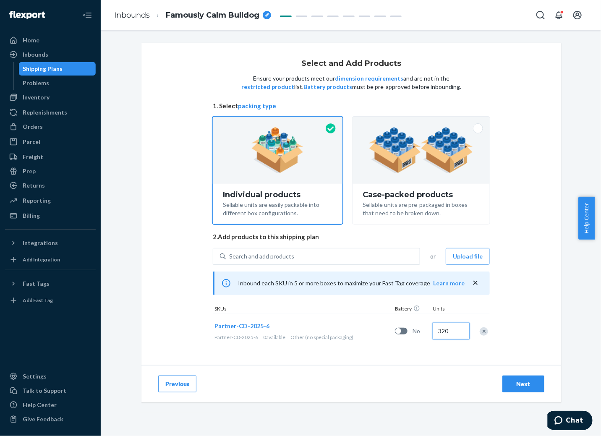
type input "320"
click at [521, 381] on div "Next" at bounding box center [523, 384] width 28 height 8
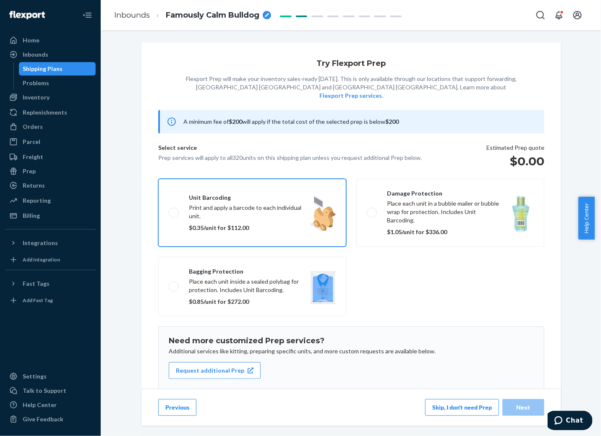
click at [171, 200] on label "Unit barcoding Print and apply a barcode to each individual unit. $0.35/unit fo…" at bounding box center [252, 213] width 188 height 68
click at [171, 210] on input "Unit barcoding Print and apply a barcode to each individual unit. $0.35/unit fo…" at bounding box center [171, 212] width 5 height 5
checkbox input "true"
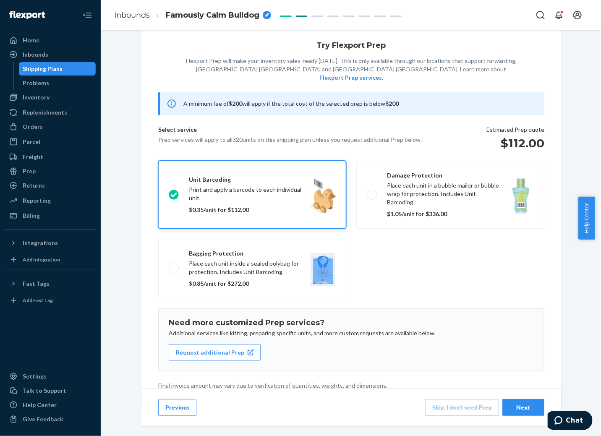
click at [520, 407] on div "Next" at bounding box center [523, 407] width 28 height 8
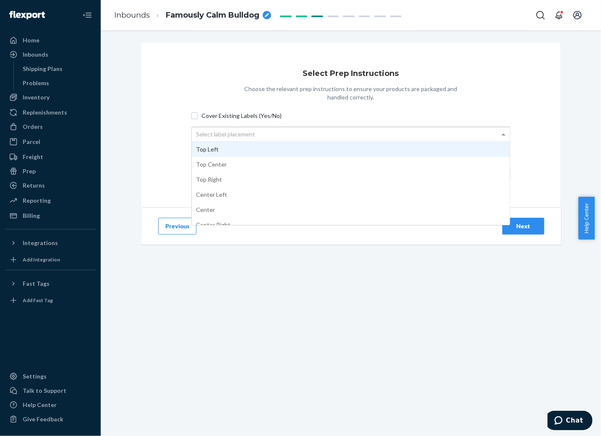
click at [499, 136] on span at bounding box center [504, 134] width 10 height 14
click at [201, 116] on span "Cover Existing Labels (Yes/No)" at bounding box center [355, 116] width 309 height 8
click at [198, 116] on input "Cover Existing Labels (Yes/No)" at bounding box center [194, 115] width 7 height 7
checkbox input "true"
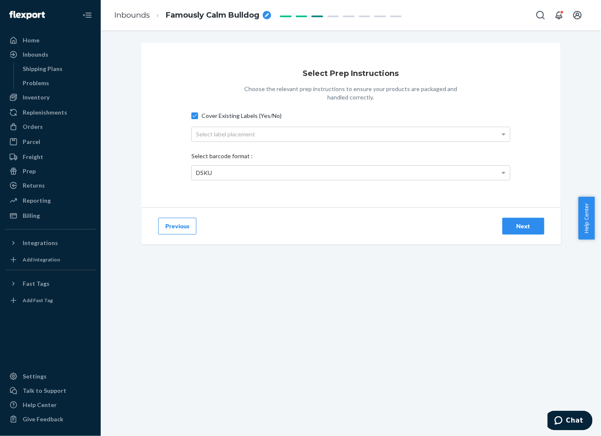
click at [529, 225] on div "Next" at bounding box center [523, 226] width 28 height 8
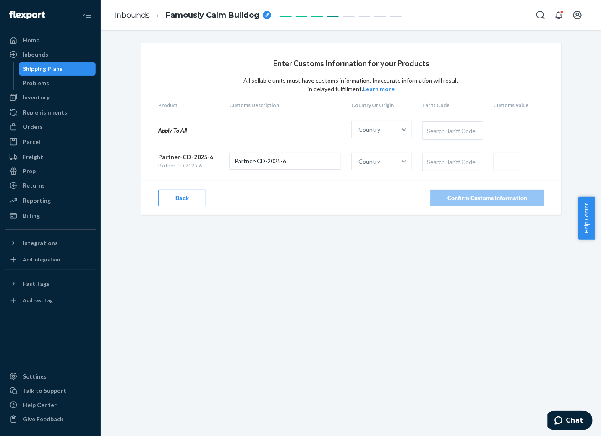
click at [182, 198] on button "Back" at bounding box center [182, 198] width 48 height 17
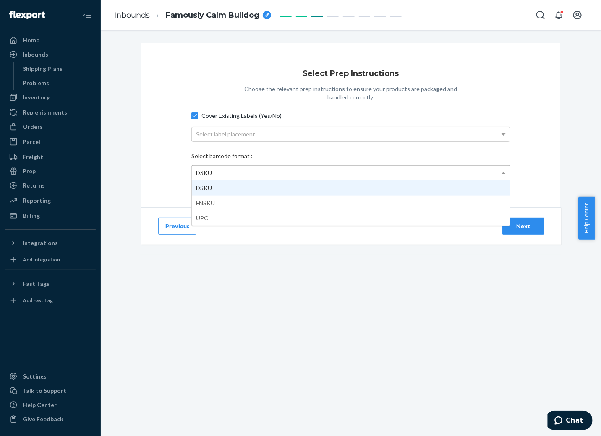
click at [501, 173] on span at bounding box center [503, 173] width 4 height 2
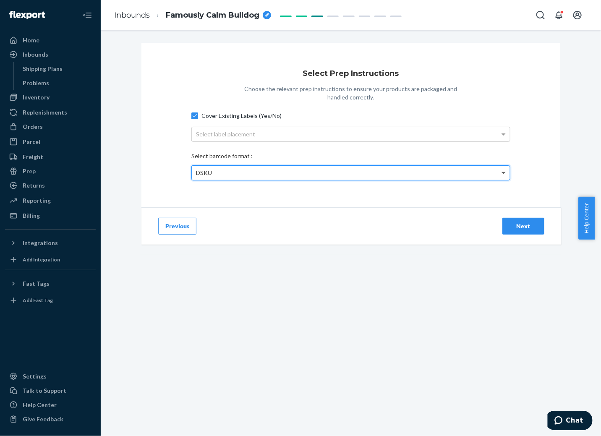
click at [501, 173] on span at bounding box center [503, 173] width 4 height 3
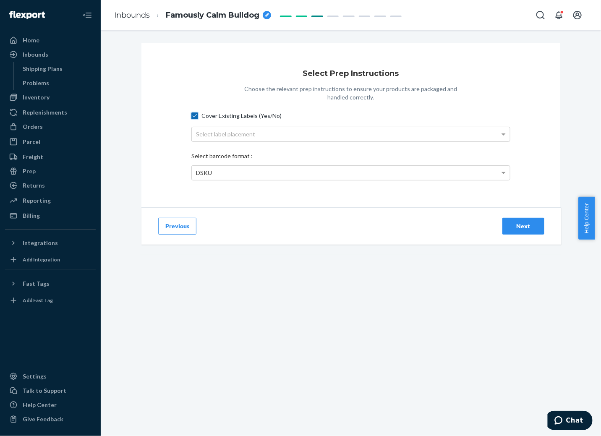
click at [192, 117] on input "Cover Existing Labels (Yes/No)" at bounding box center [194, 115] width 7 height 7
checkbox input "false"
click at [514, 224] on div "Next" at bounding box center [523, 226] width 28 height 8
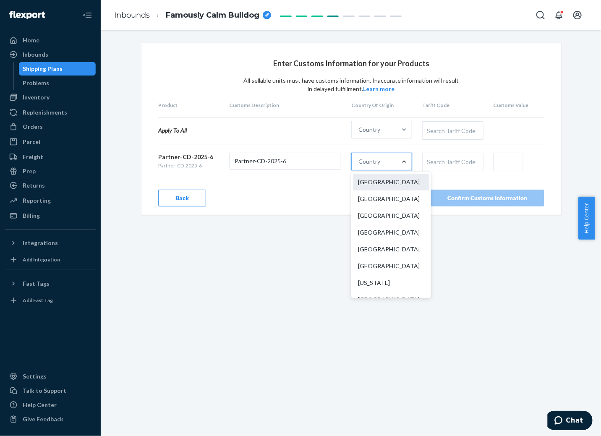
click at [381, 180] on div "[GEOGRAPHIC_DATA]" at bounding box center [391, 182] width 76 height 17
click at [359, 166] on input "option United States focused, 1 of 249. 249 results available. Use Up and Down …" at bounding box center [358, 161] width 1 height 8
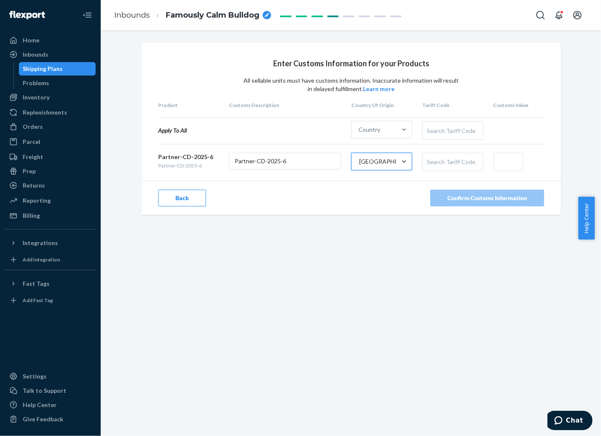
click at [473, 161] on div "Search Tariff Code" at bounding box center [452, 162] width 60 height 18
click at [433, 156] on div "Search Tariff Code" at bounding box center [452, 162] width 60 height 18
type input "8523494000"
click at [503, 163] on input "text" at bounding box center [508, 162] width 30 height 18
type input "$5.00"
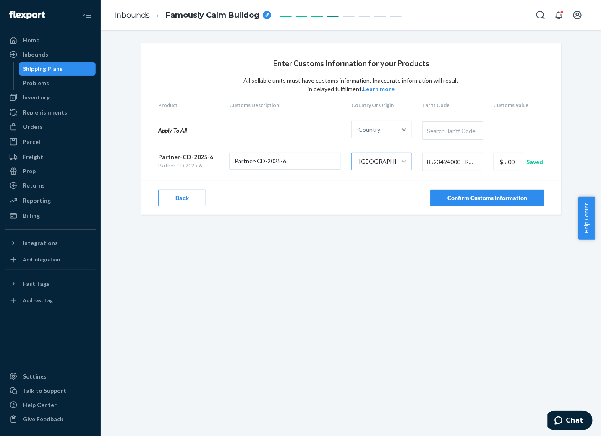
click at [466, 196] on div "Confirm Customs Information" at bounding box center [487, 198] width 80 height 8
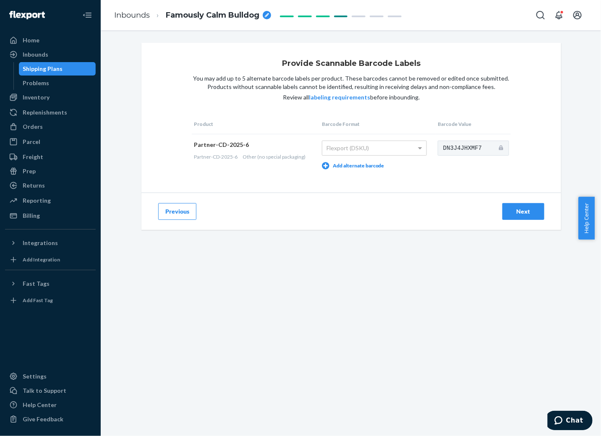
click at [528, 210] on div "Next" at bounding box center [523, 211] width 28 height 8
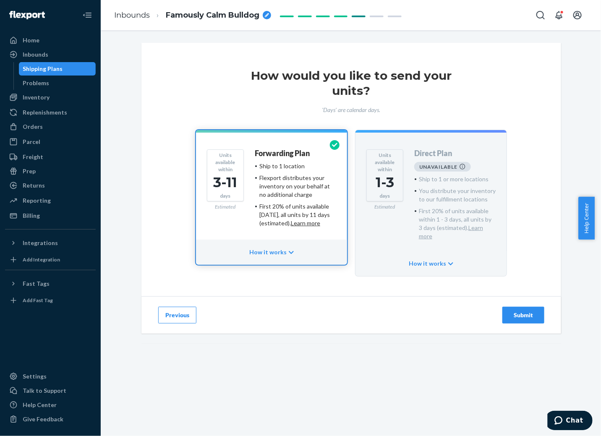
click at [529, 311] on div "Submit" at bounding box center [523, 315] width 28 height 8
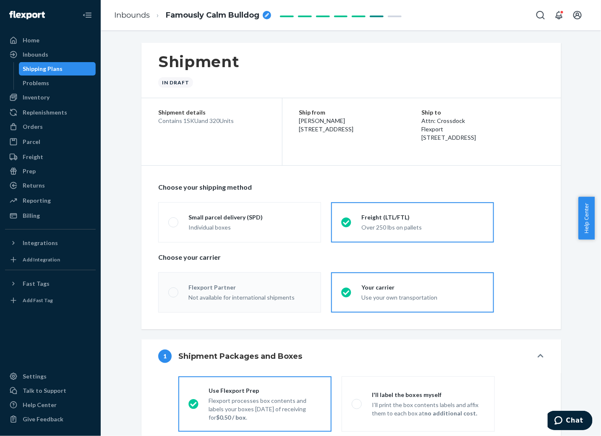
radio input "true"
radio input "false"
radio input "true"
radio input "false"
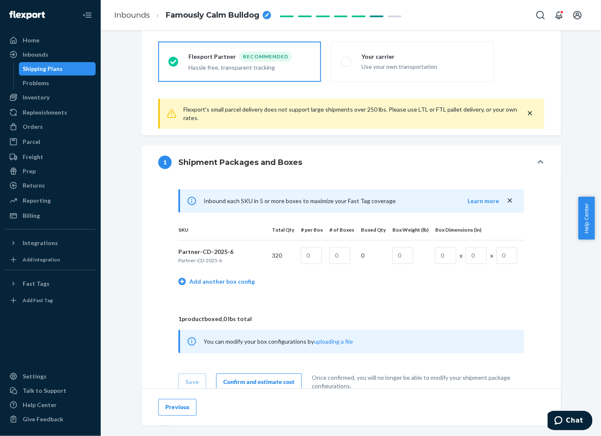
scroll to position [252, 0]
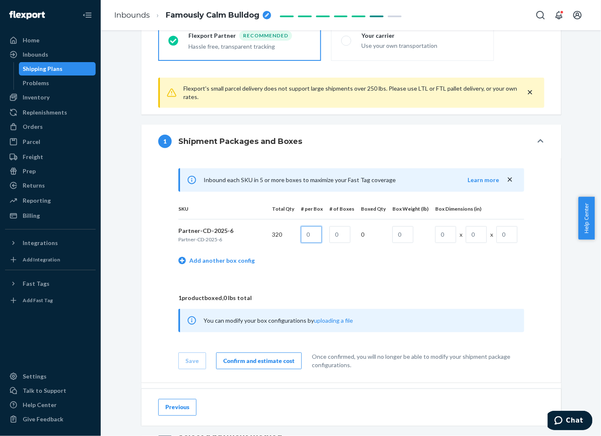
click at [316, 234] on input "text" at bounding box center [311, 234] width 21 height 17
type input "320"
drag, startPoint x: 343, startPoint y: 230, endPoint x: 328, endPoint y: 232, distance: 14.4
click at [329, 232] on td at bounding box center [338, 234] width 31 height 31
type input "1"
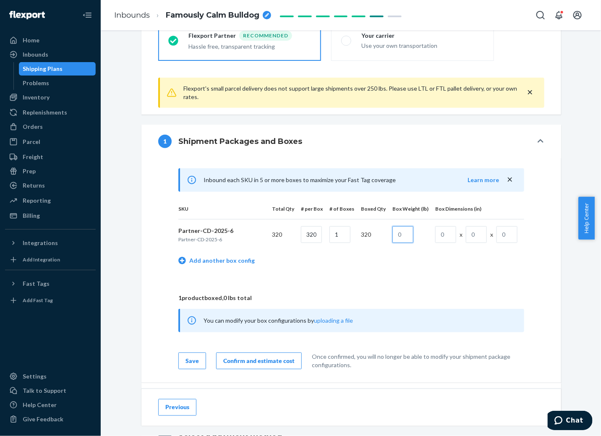
click at [402, 232] on input "text" at bounding box center [402, 234] width 21 height 17
type input "26"
click at [446, 231] on input "text" at bounding box center [445, 234] width 21 height 17
click at [437, 235] on input "text" at bounding box center [445, 234] width 21 height 17
type input "12"
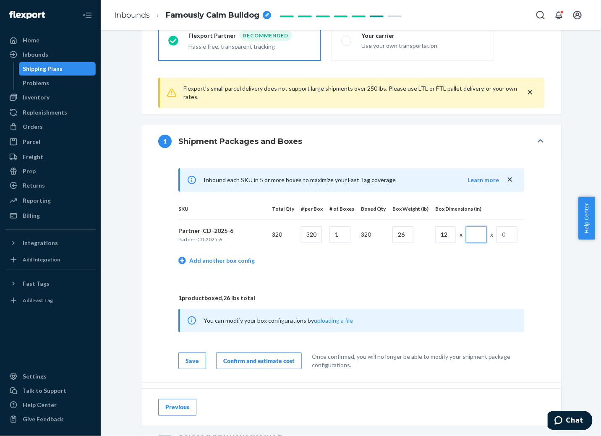
click at [466, 235] on input "text" at bounding box center [476, 234] width 21 height 17
click at [473, 234] on input "text" at bounding box center [476, 234] width 21 height 17
type input "12"
click at [503, 233] on input "text" at bounding box center [506, 234] width 21 height 17
type input "7.5"
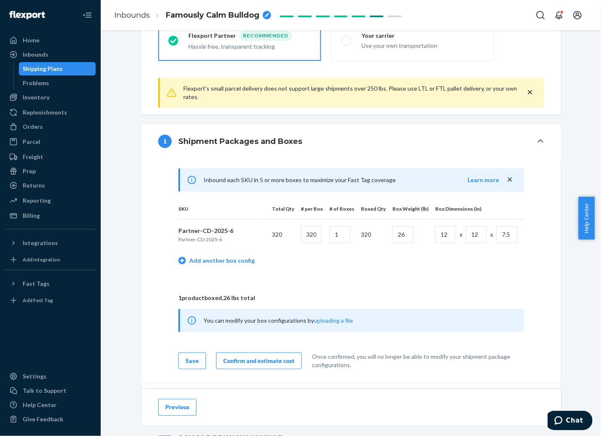
click at [433, 274] on div "Inbound each SKU in 5 or more boxes to maximize your Fast Tag coverage Learn mo…" at bounding box center [351, 268] width 386 height 201
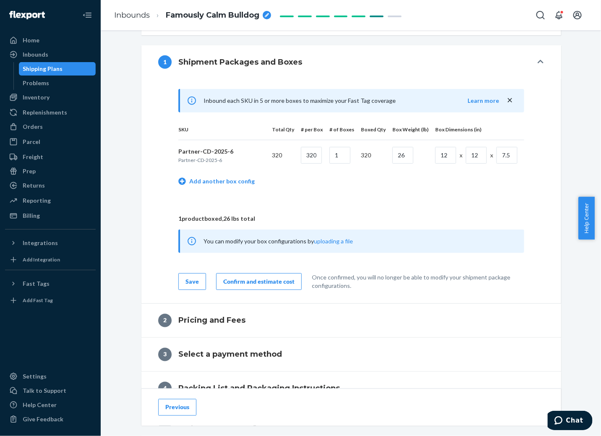
scroll to position [259, 0]
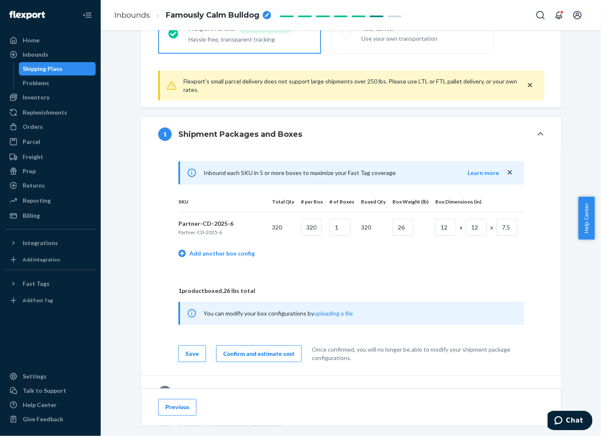
click at [464, 272] on div "Inbound each SKU in 5 or more boxes to maximize your Fast Tag coverage Learn mo…" at bounding box center [351, 261] width 386 height 201
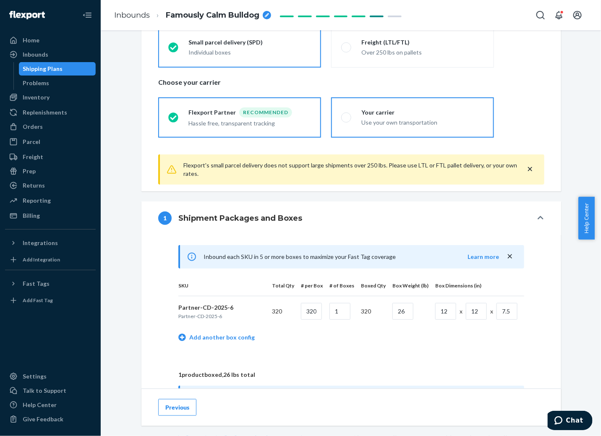
scroll to position [49, 0]
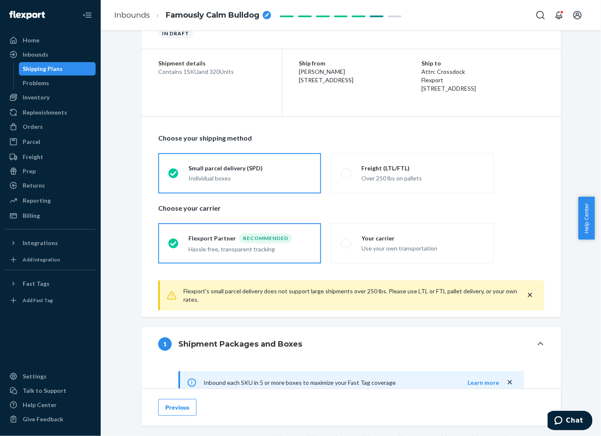
click at [169, 172] on icon at bounding box center [173, 173] width 10 height 10
click at [169, 172] on input "Small parcel delivery (SPD) Individual boxes" at bounding box center [170, 172] width 5 height 5
click at [216, 173] on div "Individual boxes" at bounding box center [249, 177] width 123 height 10
click at [174, 173] on input "Small parcel delivery (SPD) Individual boxes" at bounding box center [170, 172] width 5 height 5
click at [231, 238] on div "Flexport Partner" at bounding box center [213, 238] width 51 height 8
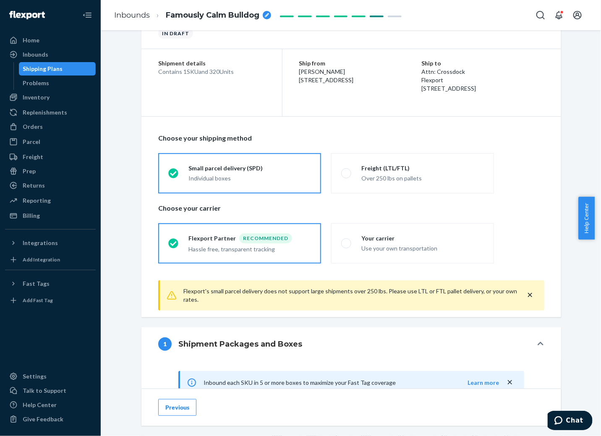
click at [174, 240] on input "Flexport Partner Recommended Hassle free, transparent tracking" at bounding box center [170, 242] width 5 height 5
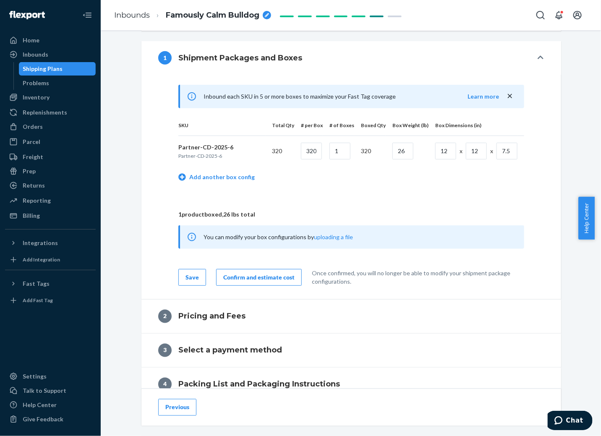
scroll to position [377, 0]
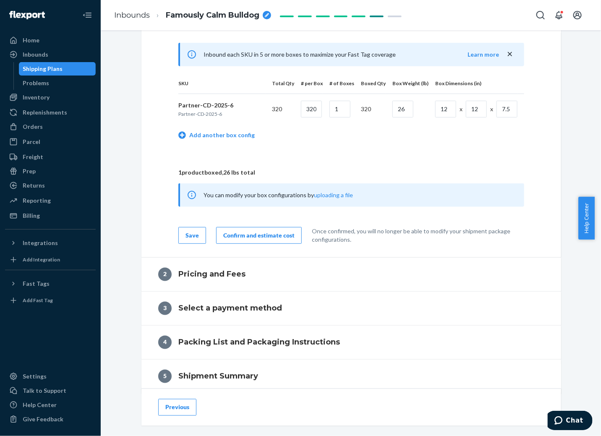
click at [187, 234] on div "Save" at bounding box center [191, 235] width 13 height 8
click at [275, 234] on div "Confirm and estimate cost" at bounding box center [258, 235] width 71 height 8
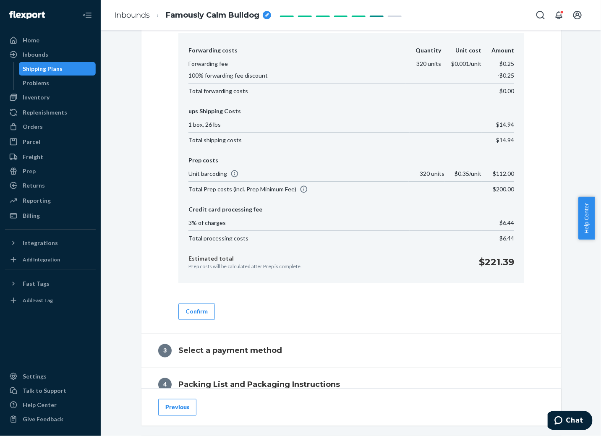
scroll to position [419, 0]
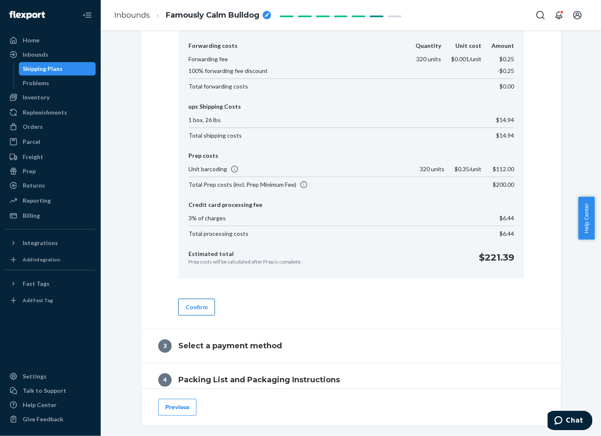
click at [199, 305] on button "Confirm" at bounding box center [196, 307] width 36 height 17
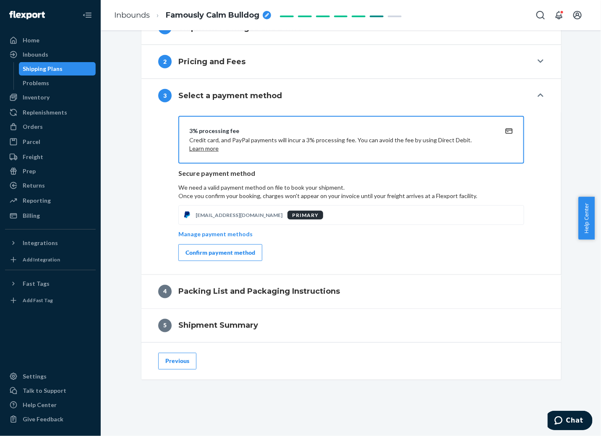
scroll to position [355, 0]
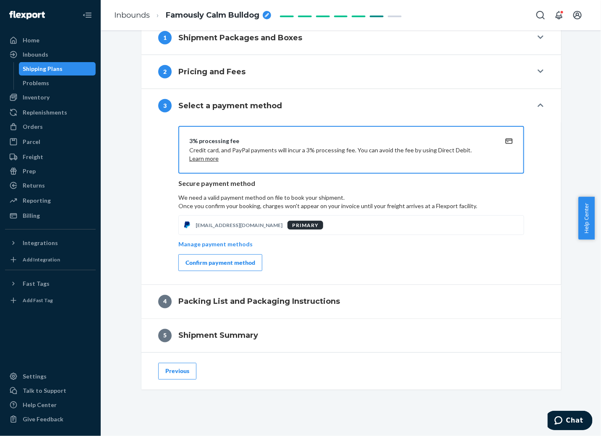
click at [232, 258] on div "Confirm payment method" at bounding box center [220, 262] width 70 height 8
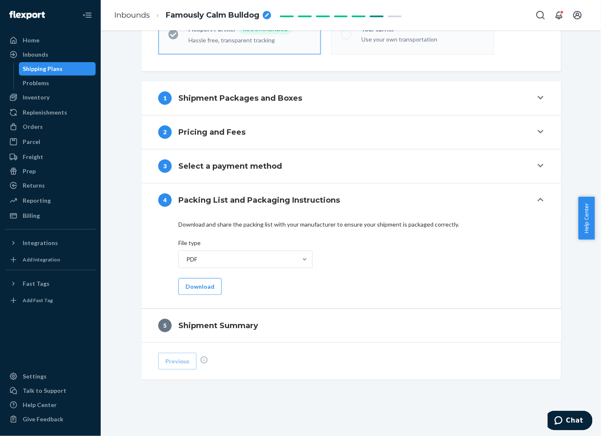
scroll to position [257, 0]
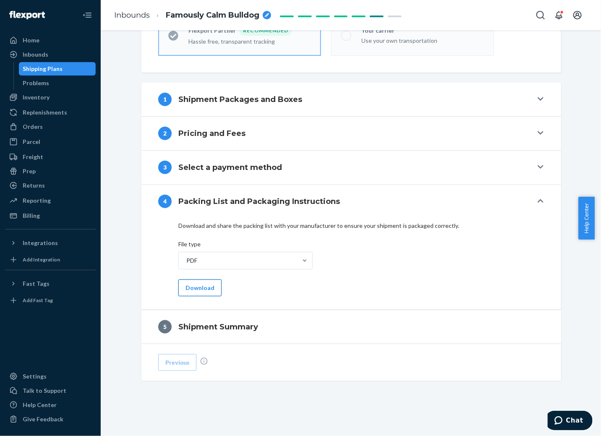
click at [202, 290] on button "Download" at bounding box center [199, 287] width 43 height 17
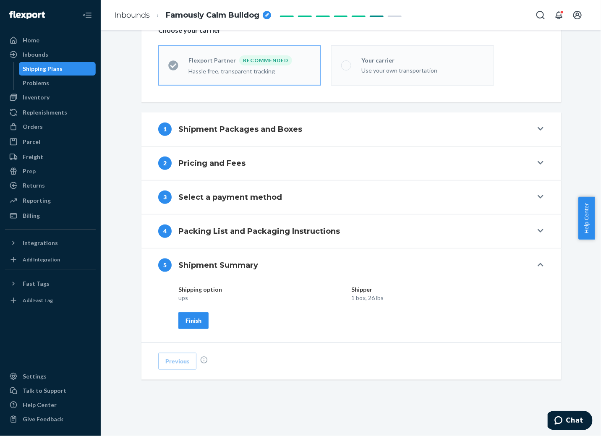
scroll to position [226, 0]
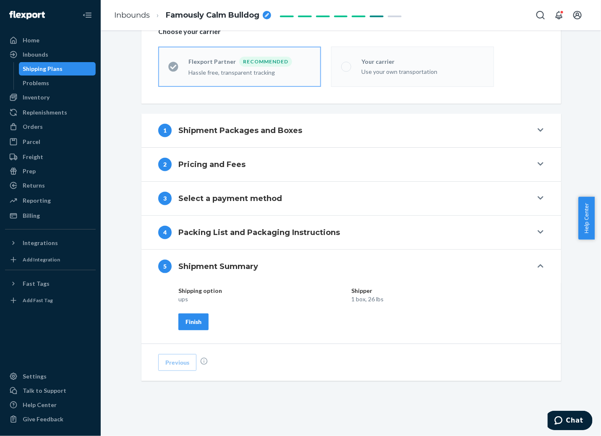
click at [190, 319] on div "Finish" at bounding box center [193, 322] width 16 height 8
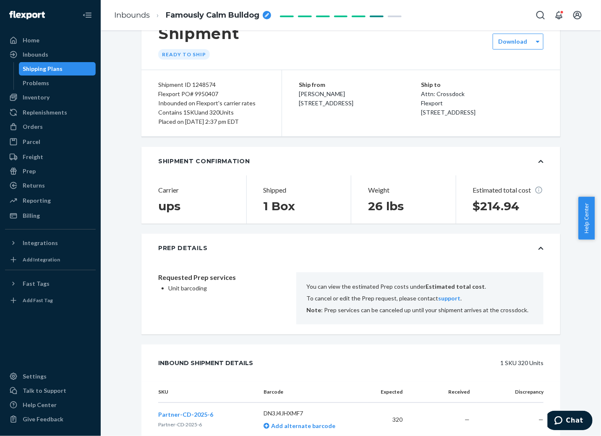
scroll to position [0, 0]
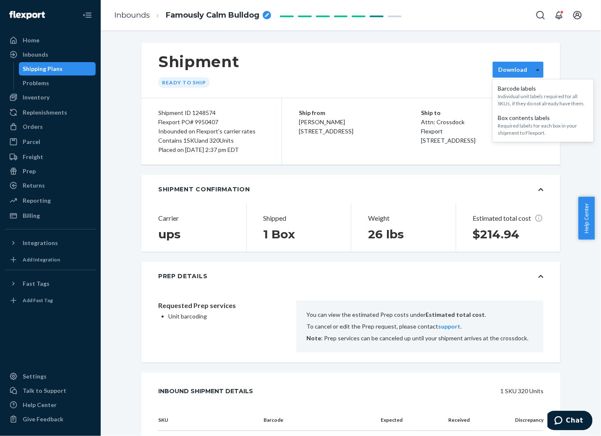
click at [533, 73] on div at bounding box center [537, 69] width 10 height 13
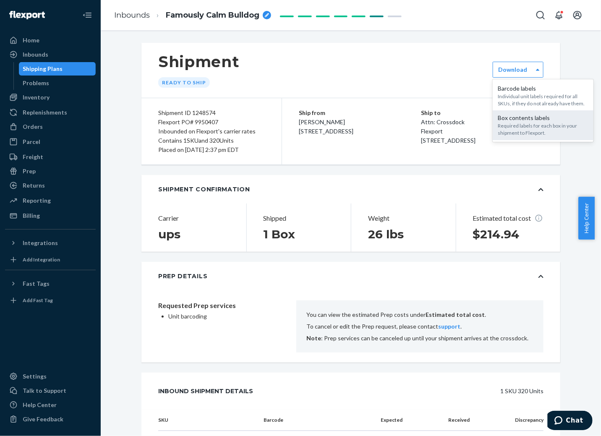
click at [529, 119] on div "Box contents labels" at bounding box center [543, 118] width 91 height 8
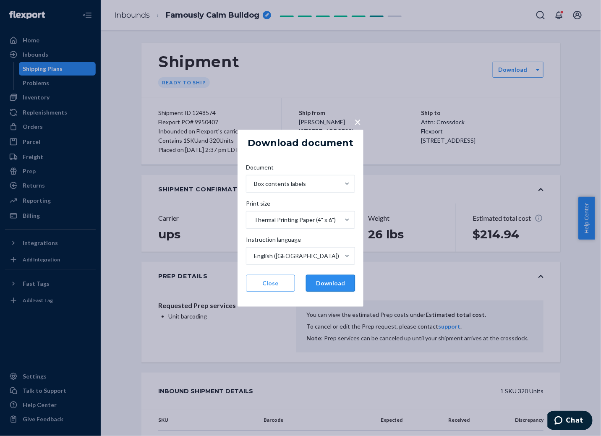
click at [323, 287] on button "Download" at bounding box center [330, 283] width 49 height 17
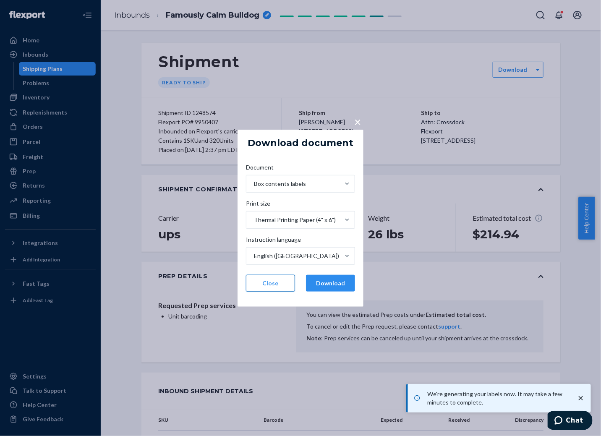
drag, startPoint x: 271, startPoint y: 281, endPoint x: 276, endPoint y: 277, distance: 6.4
click at [272, 280] on button "Close" at bounding box center [270, 283] width 49 height 17
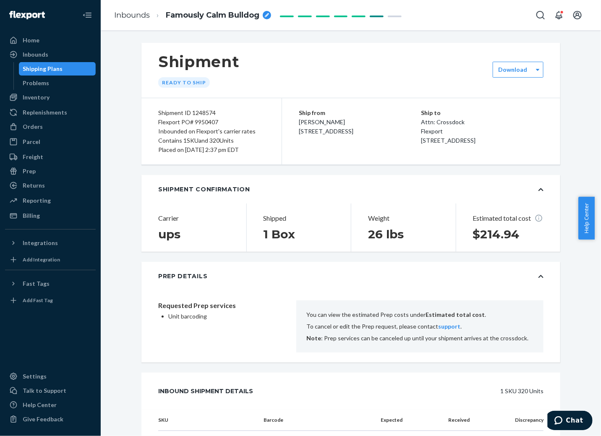
drag, startPoint x: 503, startPoint y: 174, endPoint x: 493, endPoint y: 176, distance: 10.8
click at [498, 175] on div "Shipment Ready to ship option [object Object], selected. 0 results available. S…" at bounding box center [350, 343] width 419 height 600
click at [325, 246] on div "Shipped 1 Box" at bounding box center [298, 227] width 105 height 48
click at [33, 39] on div "Home" at bounding box center [31, 40] width 17 height 8
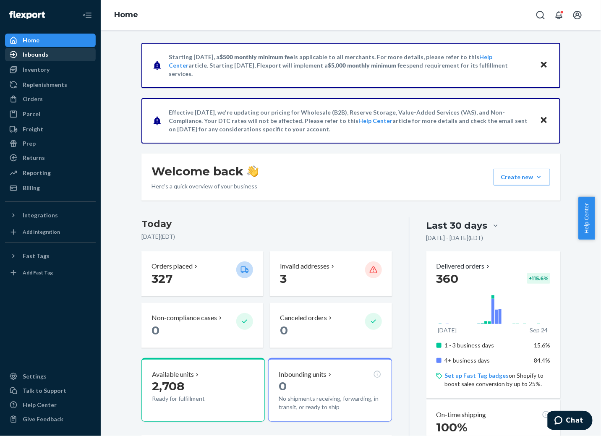
click at [36, 54] on div "Inbounds" at bounding box center [36, 54] width 26 height 8
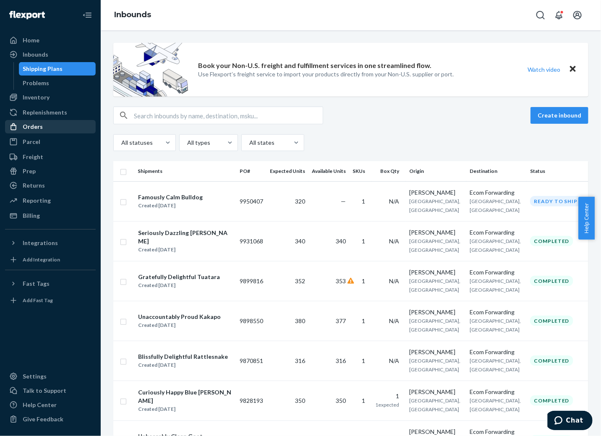
click at [34, 124] on div "Orders" at bounding box center [33, 127] width 20 height 8
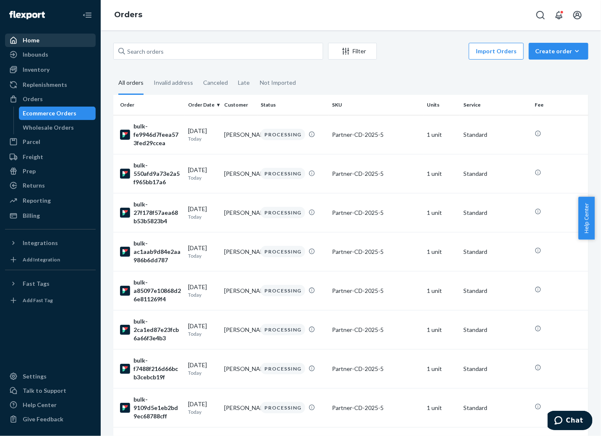
click at [29, 42] on div "Home" at bounding box center [31, 40] width 17 height 8
